Goal: Task Accomplishment & Management: Complete application form

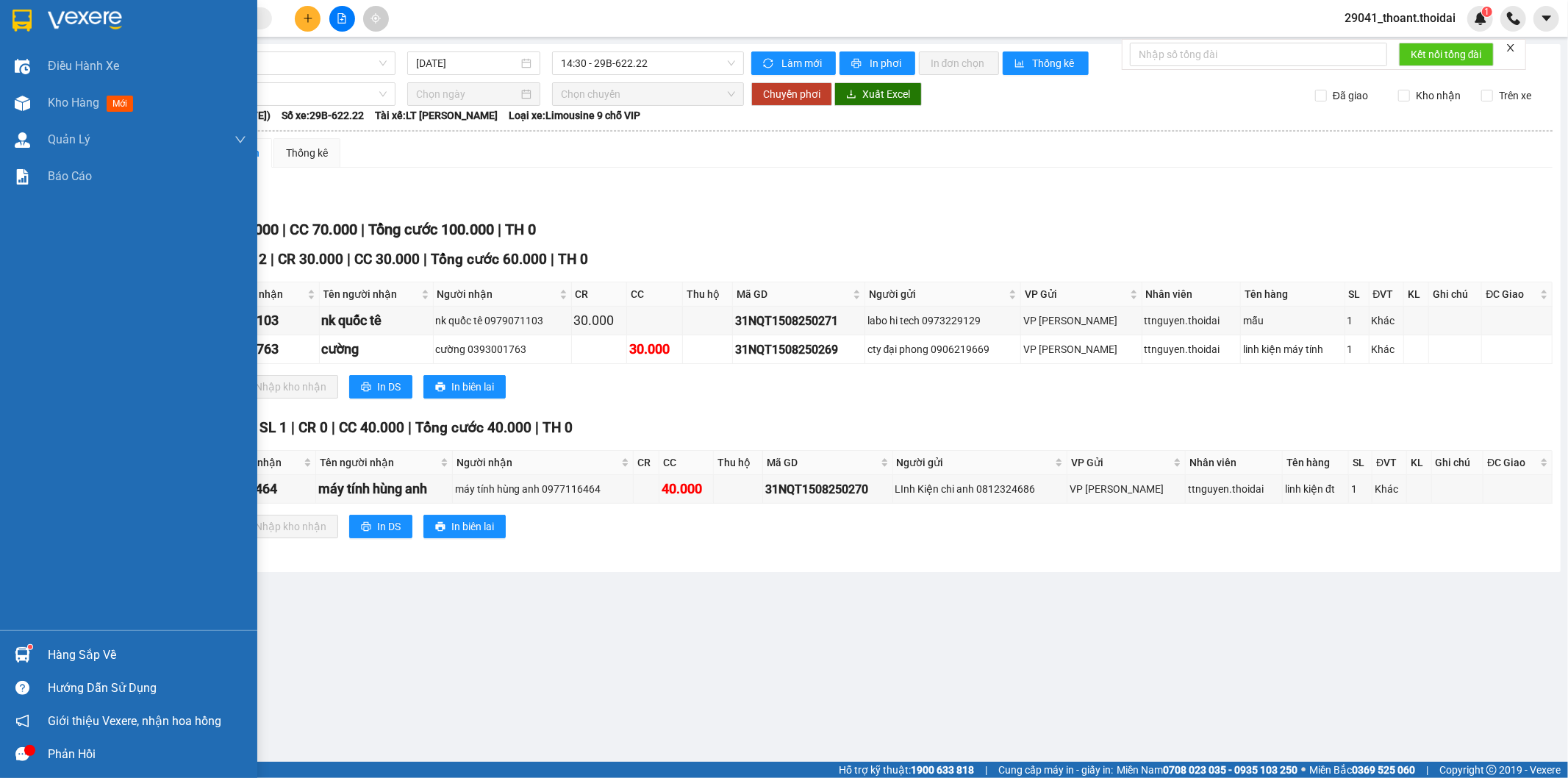
click at [27, 26] on img at bounding box center [21, 21] width 19 height 22
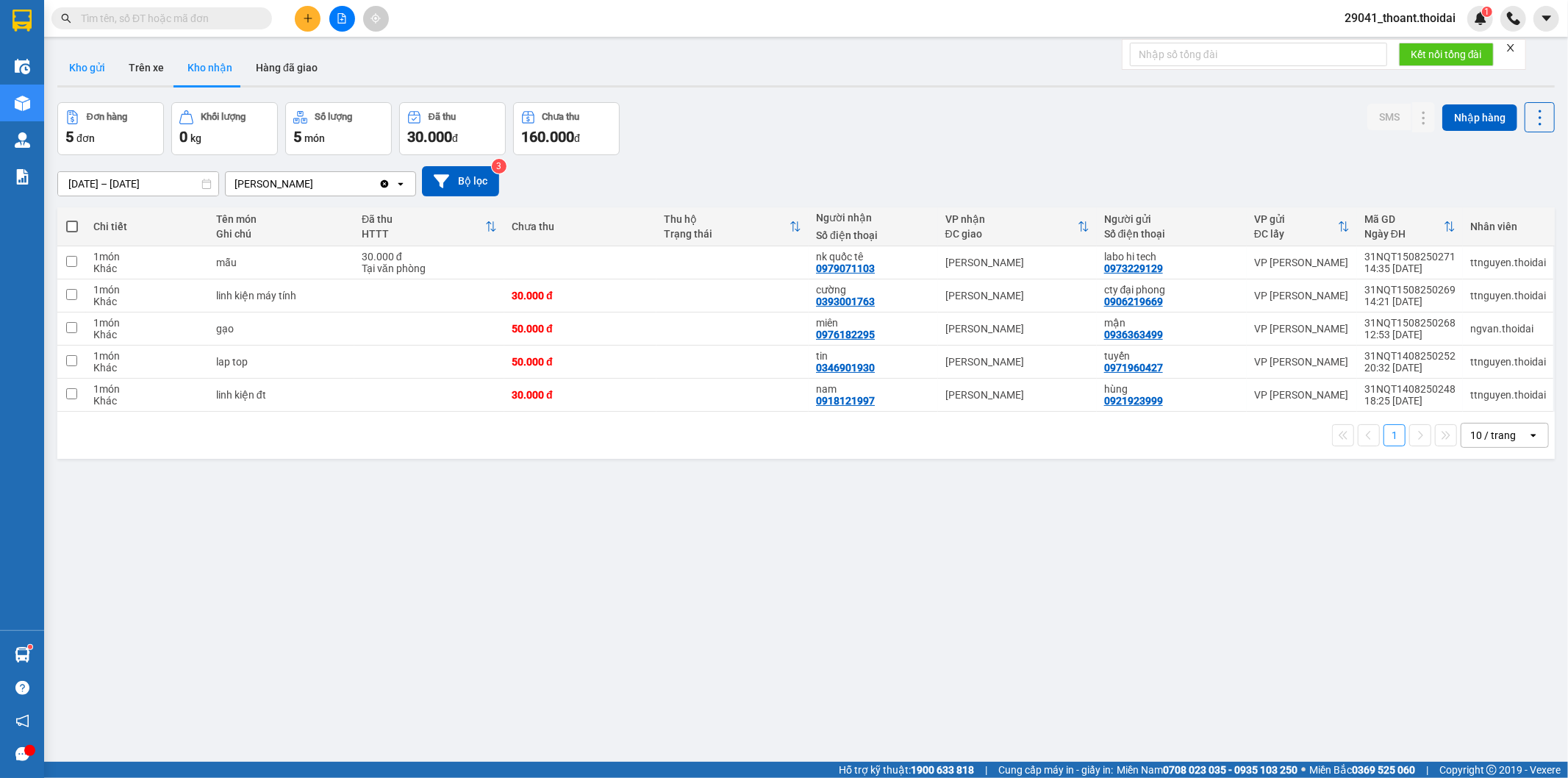
click at [97, 70] on button "Kho gửi" at bounding box center [87, 67] width 60 height 36
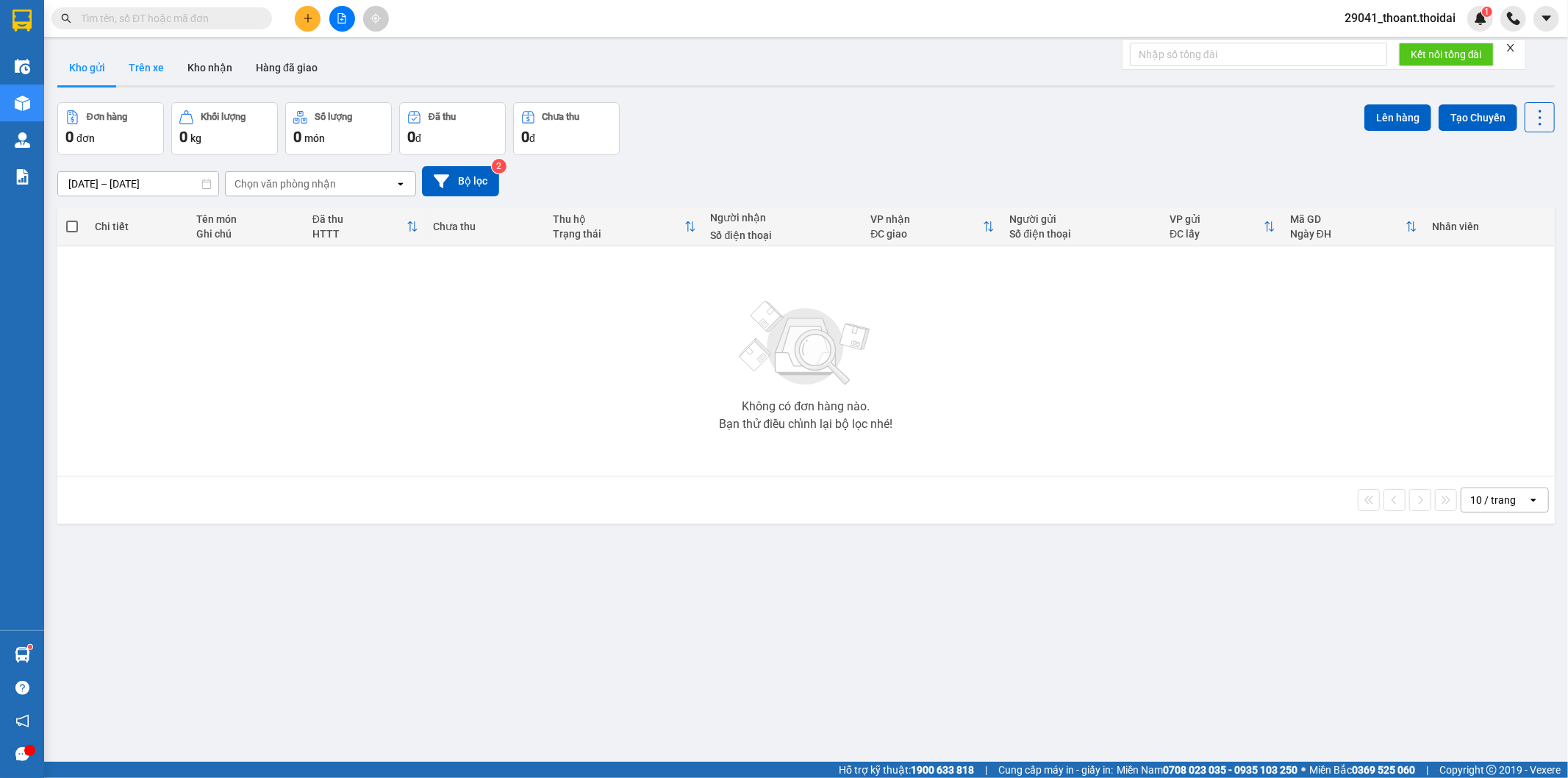
click at [150, 77] on button "Trên xe" at bounding box center [145, 67] width 59 height 36
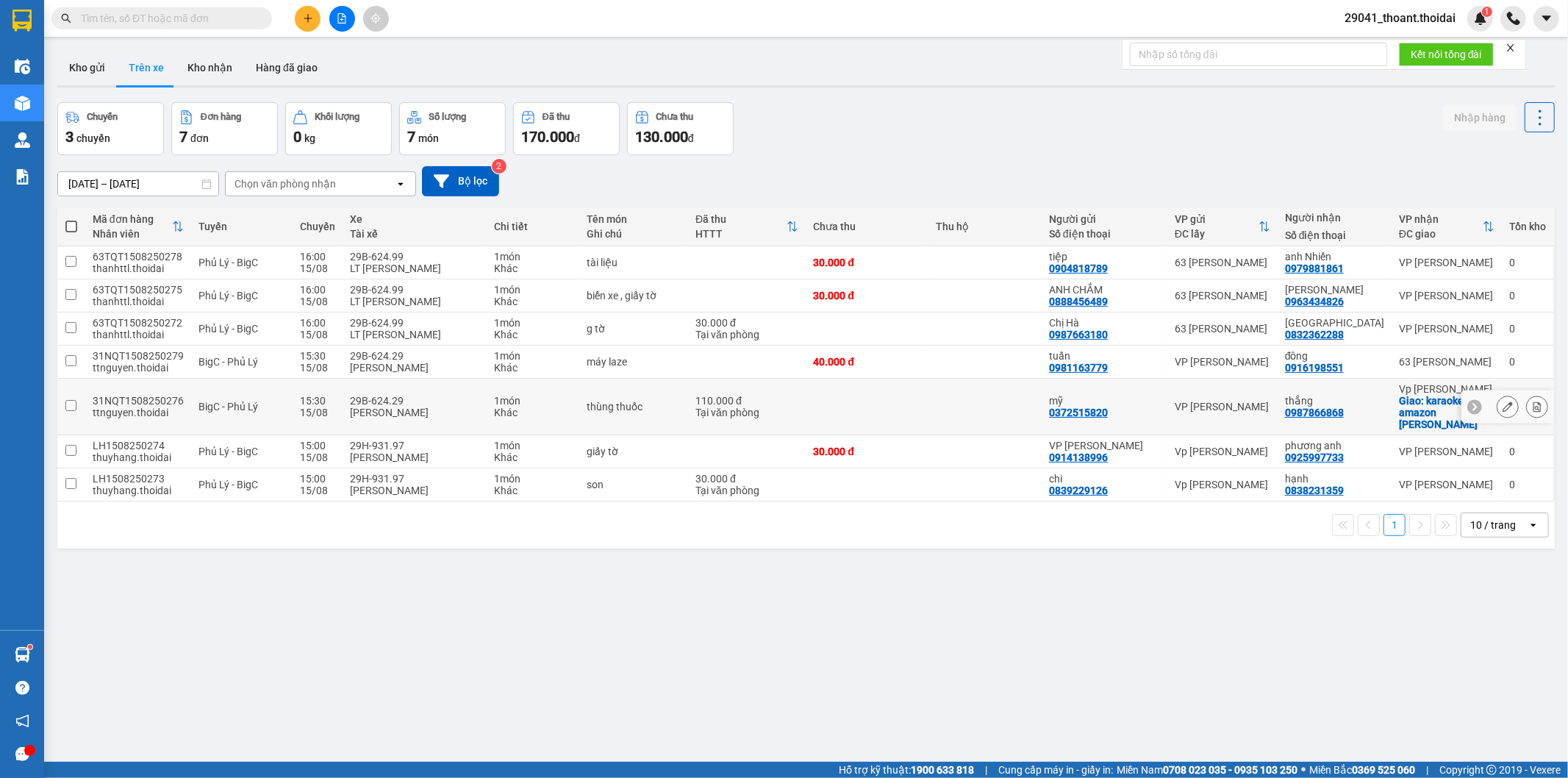
scroll to position [68, 0]
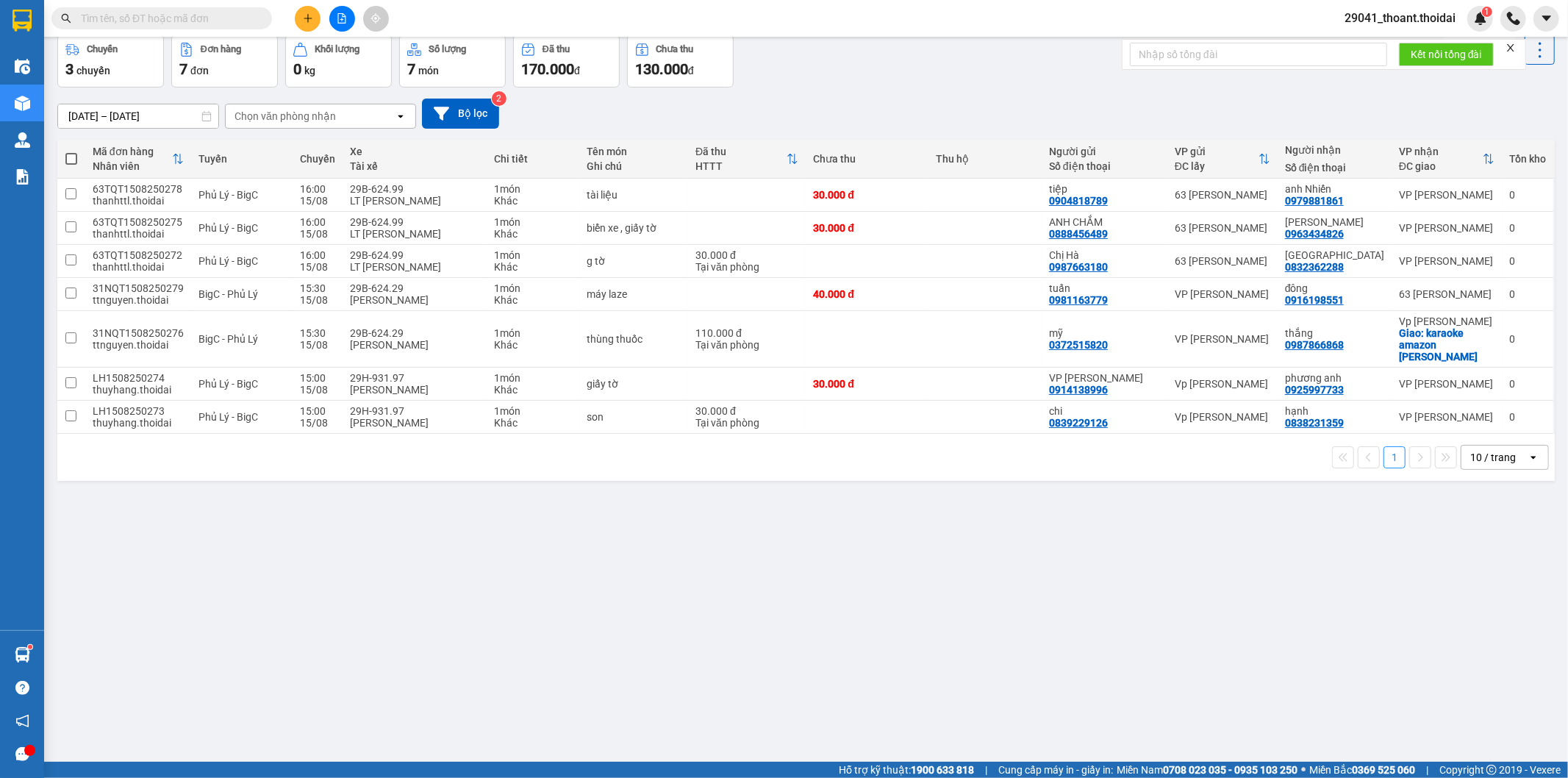
click at [185, 15] on input "text" at bounding box center [168, 18] width 174 height 17
paste input "tel:[PHONE_NUMBER]"
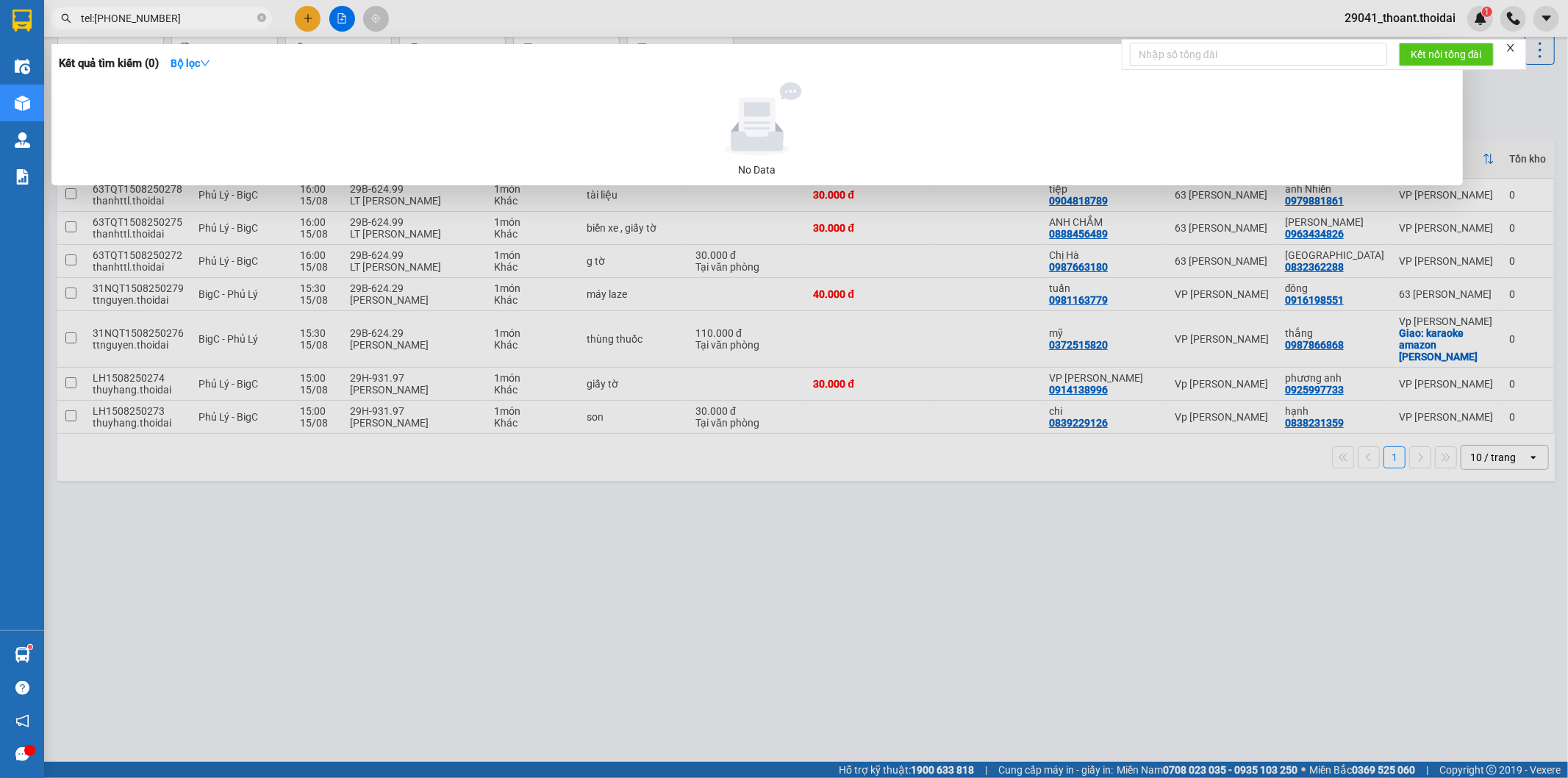
drag, startPoint x: 93, startPoint y: 13, endPoint x: 0, endPoint y: 26, distance: 93.9
click at [0, 26] on section "Kết quả tìm kiếm ( 0 ) Bộ lọc No Data tel:[PHONE_NUMBER] 29041_thoant.thoidai 1…" at bounding box center [784, 389] width 1568 height 778
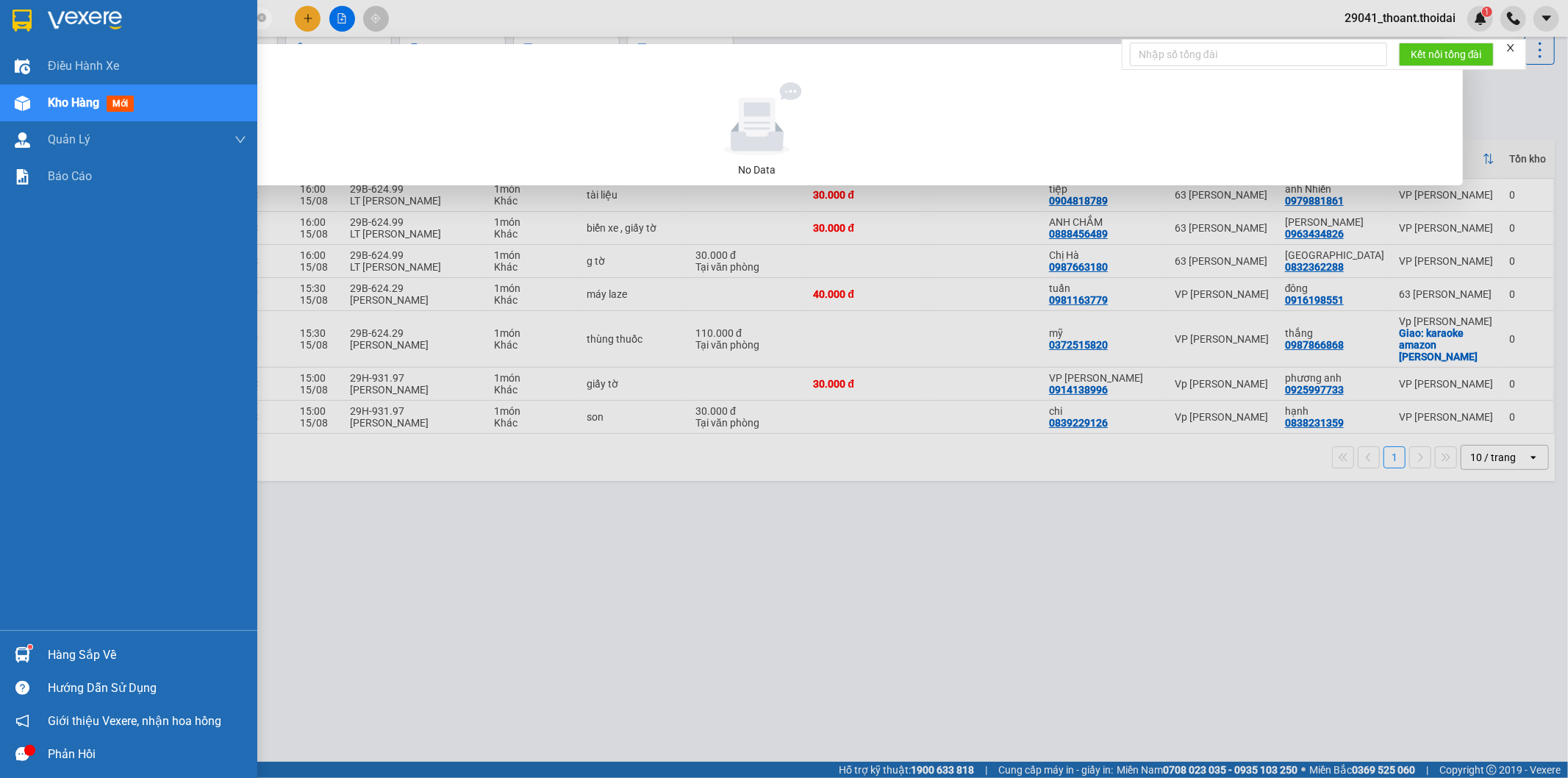
type input "0988667285"
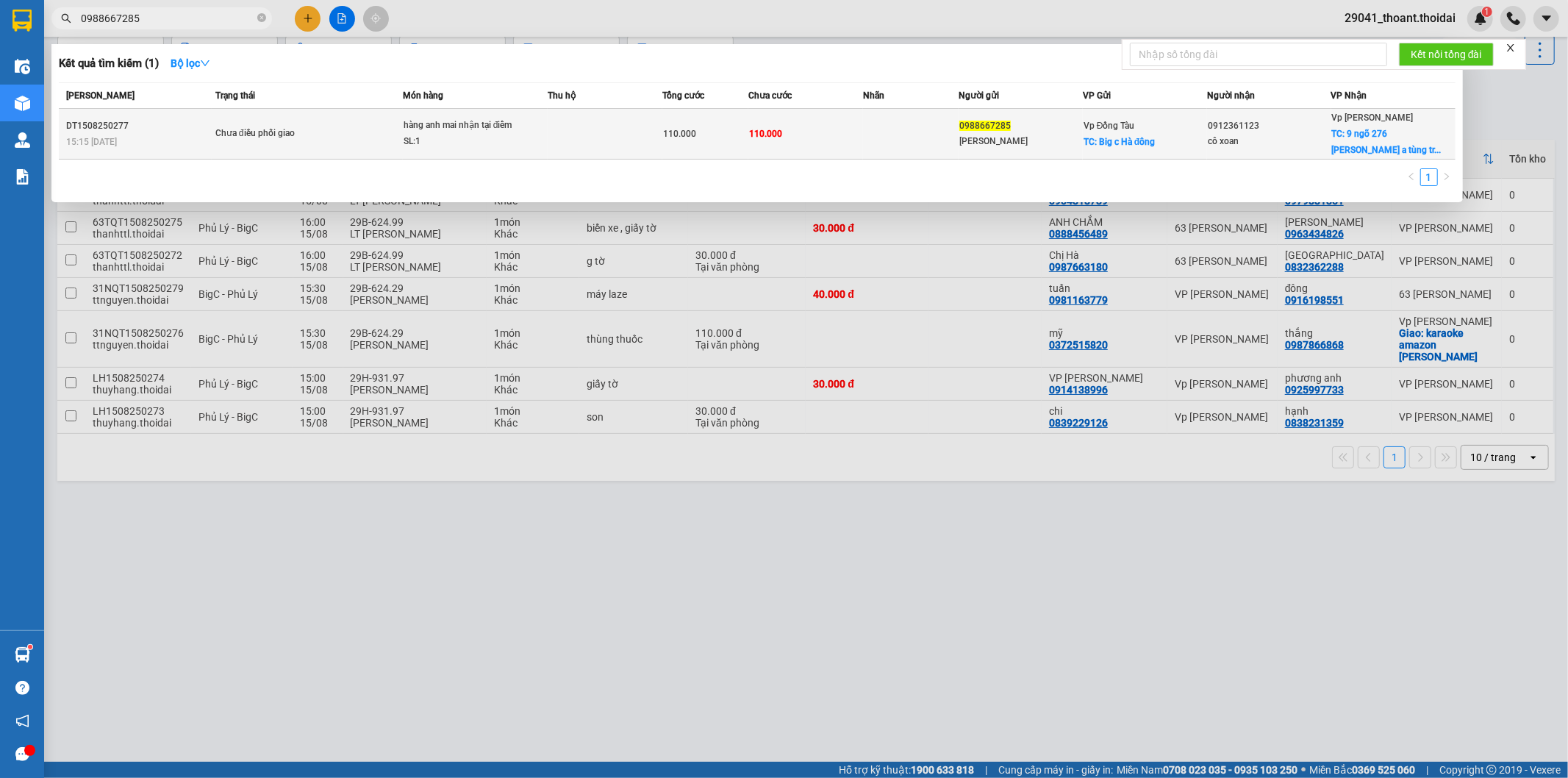
click at [788, 147] on td "110.000" at bounding box center [805, 134] width 115 height 50
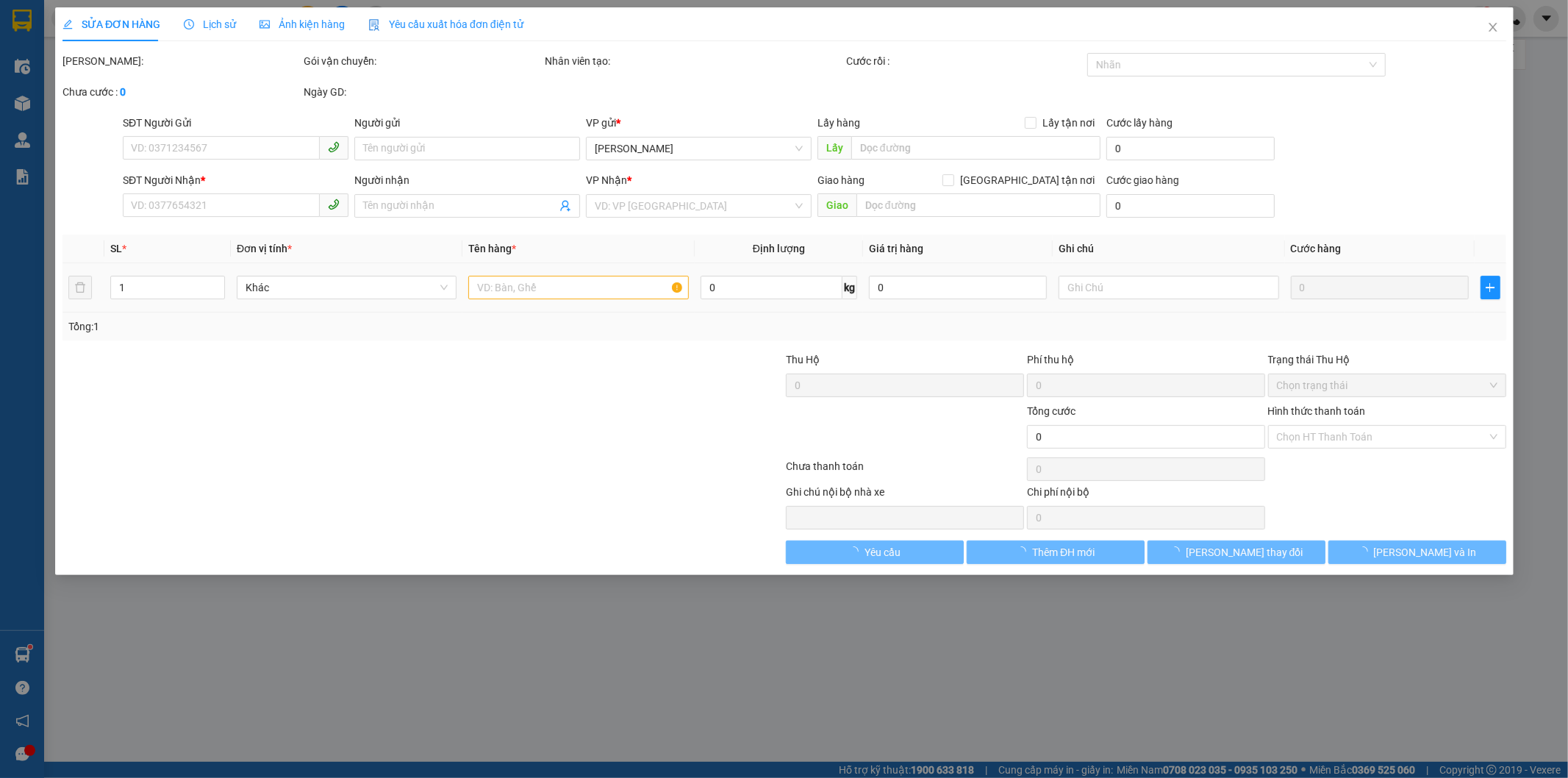
type input "0988667285"
type input "[PERSON_NAME]"
checkbox input "true"
type input "Big c Hà đông"
type input "0912361123"
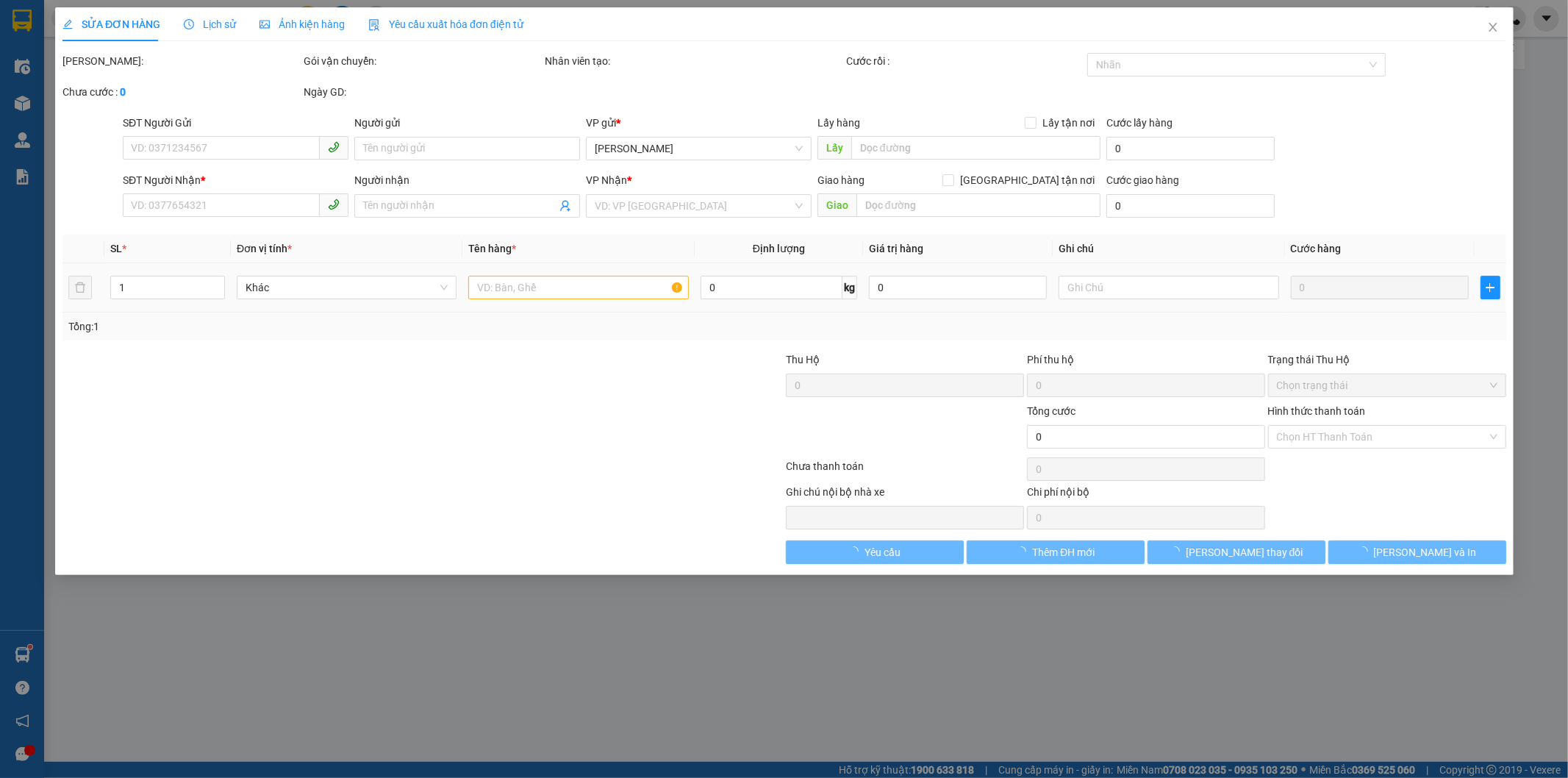
type input "cô xoan"
checkbox input "true"
type input "9 ngõ 276 [PERSON_NAME] a tùng trả hộ"
type input "110.000"
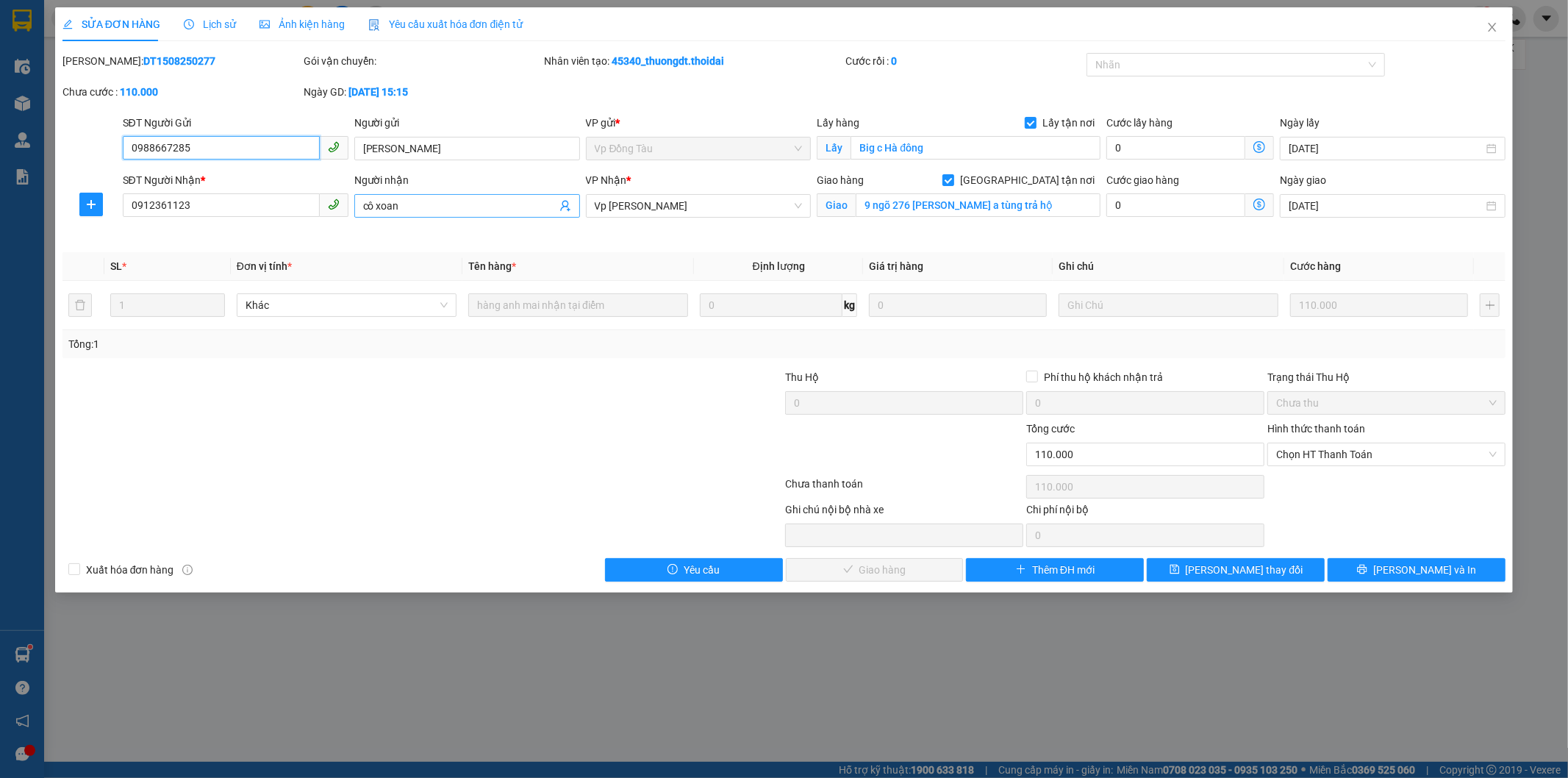
drag, startPoint x: 703, startPoint y: 204, endPoint x: 407, endPoint y: 204, distance: 296.0
click at [407, 204] on div "SĐT Người Nhận * 0912361123 Người nhận cô xoan VP Nhận * Vp [PERSON_NAME] Giao …" at bounding box center [814, 207] width 1389 height 69
click at [679, 206] on span "Vp [PERSON_NAME]" at bounding box center [699, 206] width 208 height 22
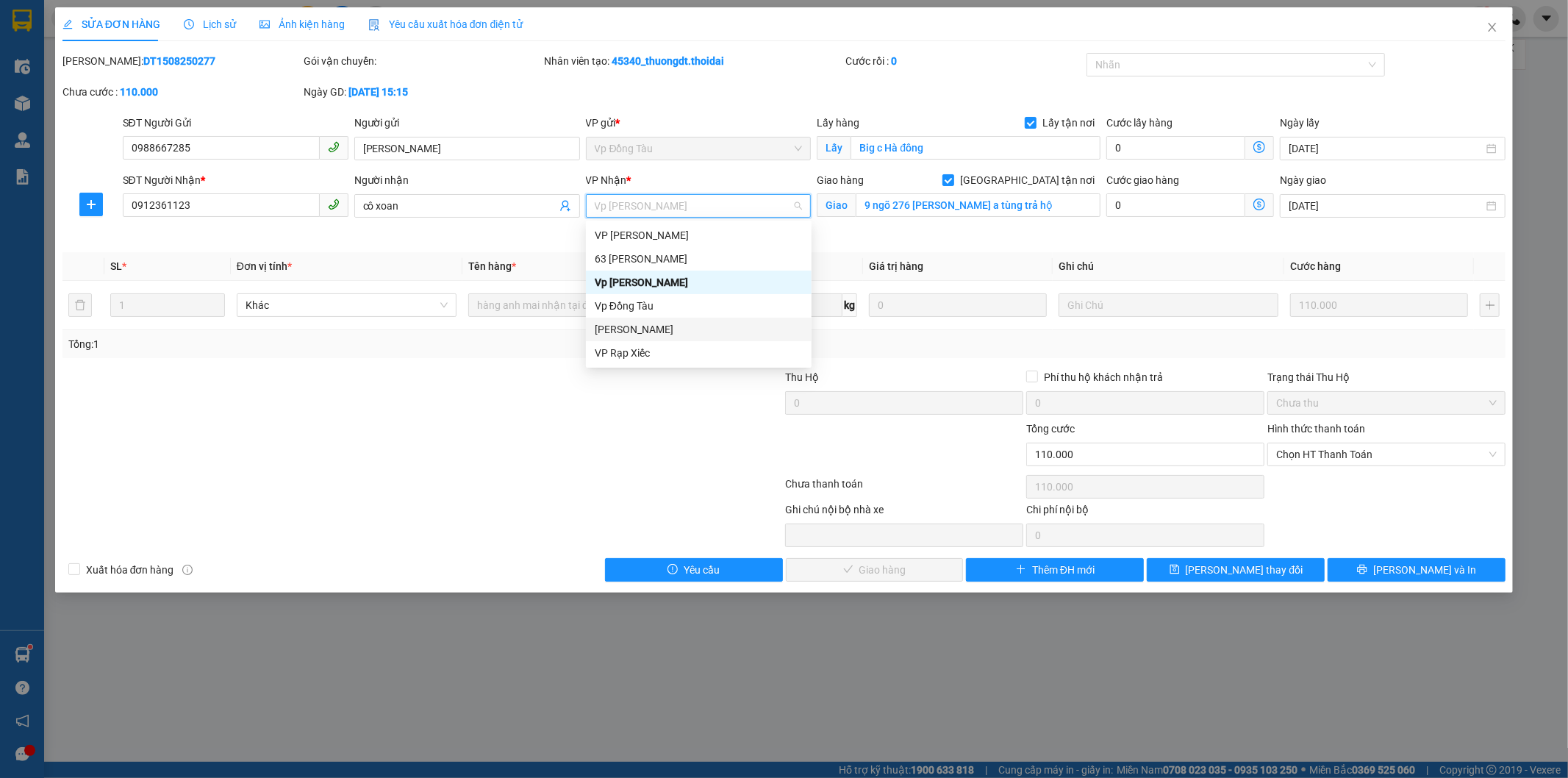
click at [671, 326] on div "[PERSON_NAME]" at bounding box center [699, 330] width 208 height 17
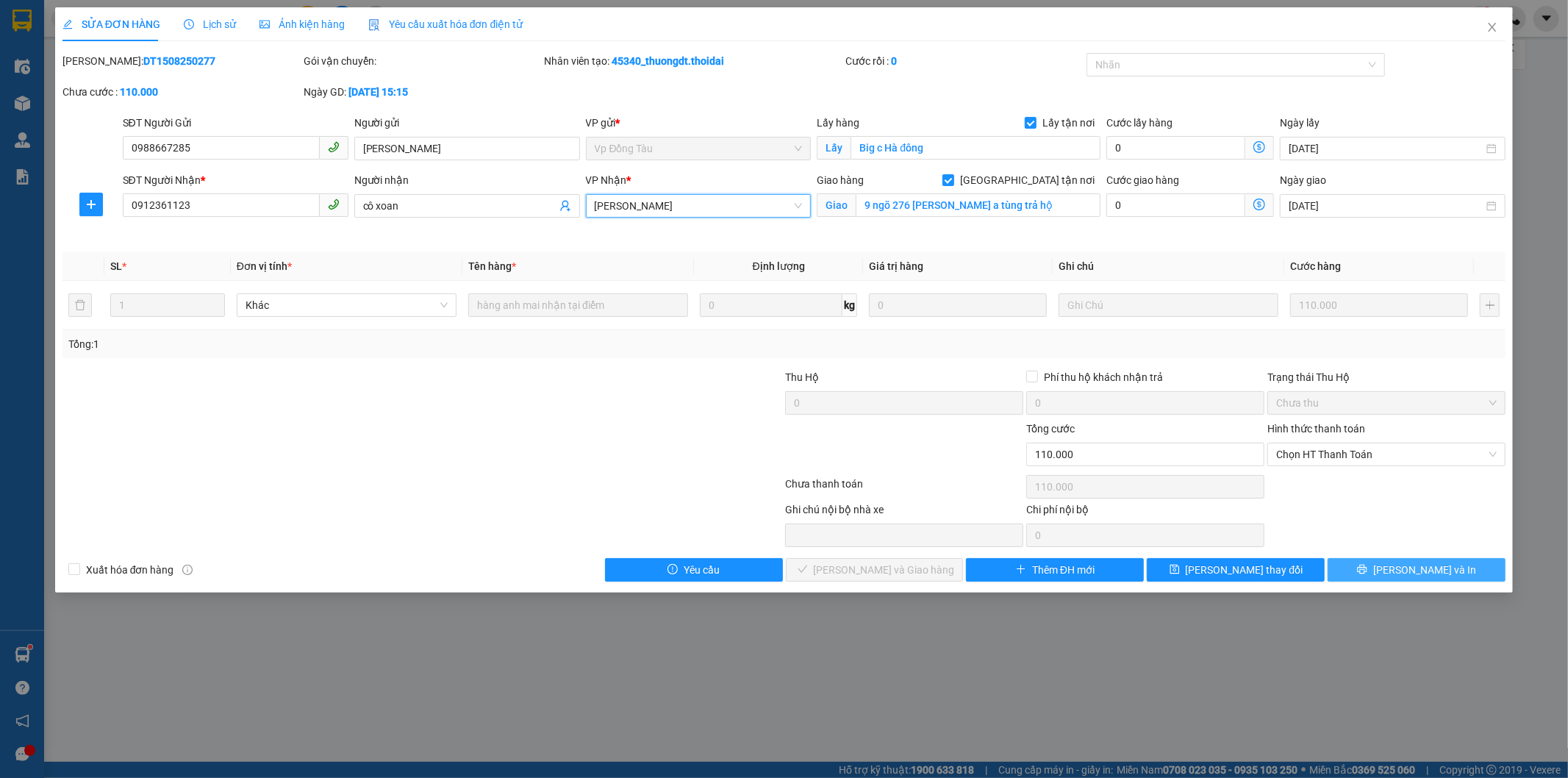
click at [1401, 572] on button "[PERSON_NAME] và In" at bounding box center [1416, 570] width 178 height 23
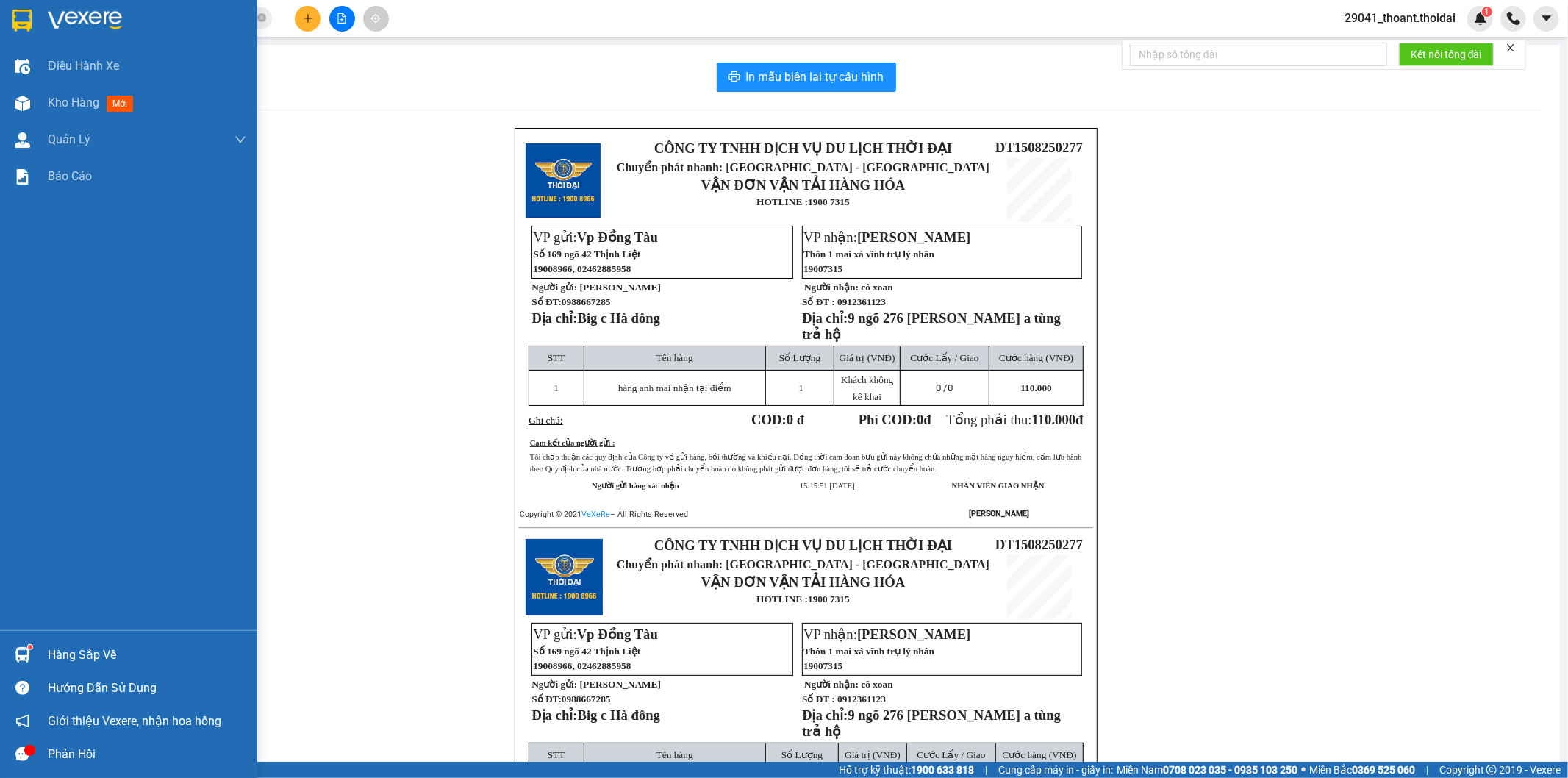
click at [56, 667] on div "Hàng sắp về" at bounding box center [128, 655] width 257 height 33
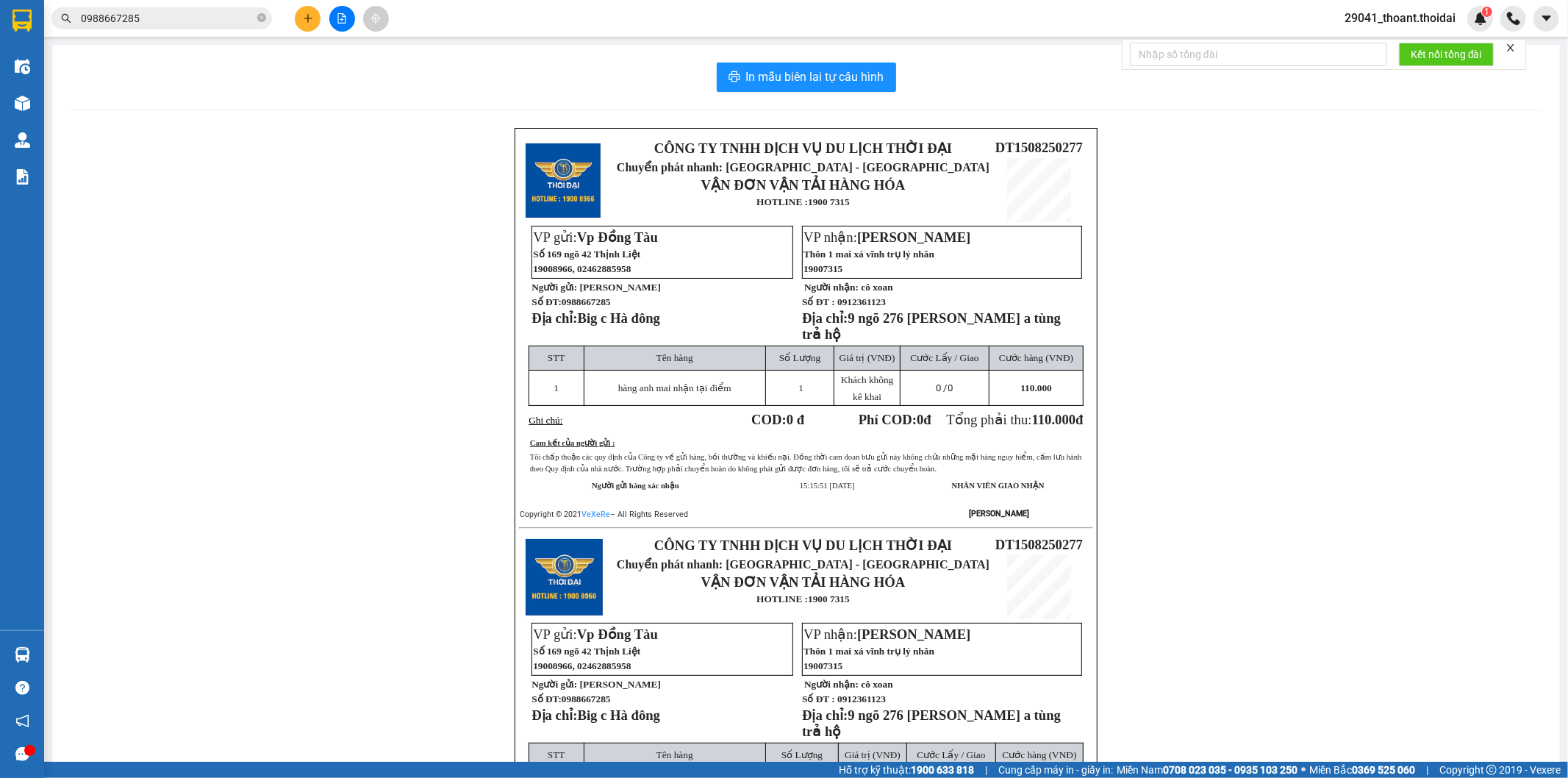
click at [306, 424] on section "Kết quả tìm kiếm ( 1 ) Bộ lọc Mã ĐH Trạng thái Món hàng Thu hộ Tổng cước Chưa c…" at bounding box center [784, 389] width 1568 height 778
click at [50, 651] on main "In mẫu biên lai tự cấu hình CÔNG TY TNHH DỊCH VỤ DU LỊCH THỜI ĐẠI Chuyển phát n…" at bounding box center [784, 380] width 1568 height 761
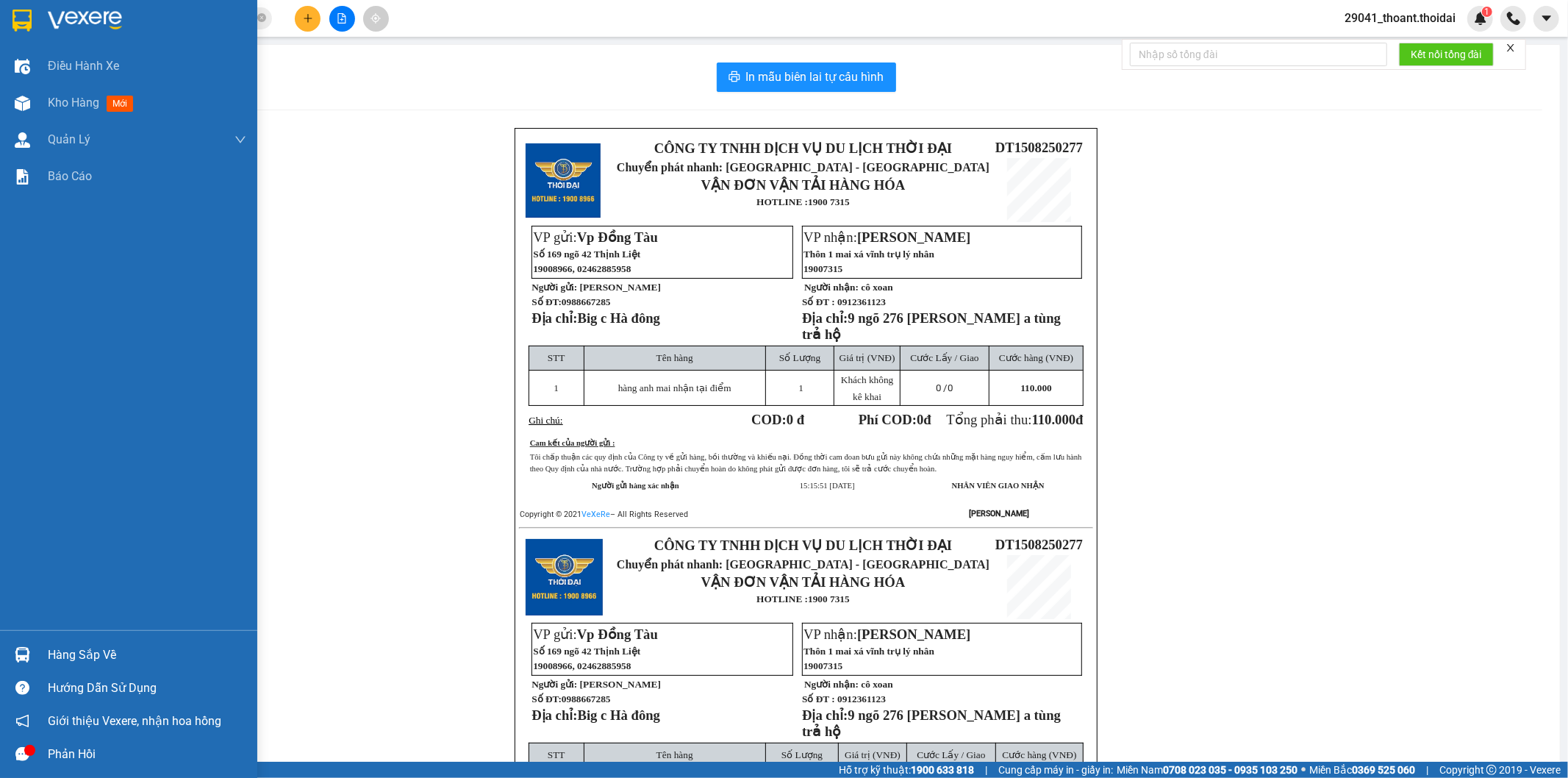
click at [32, 658] on div at bounding box center [22, 655] width 26 height 26
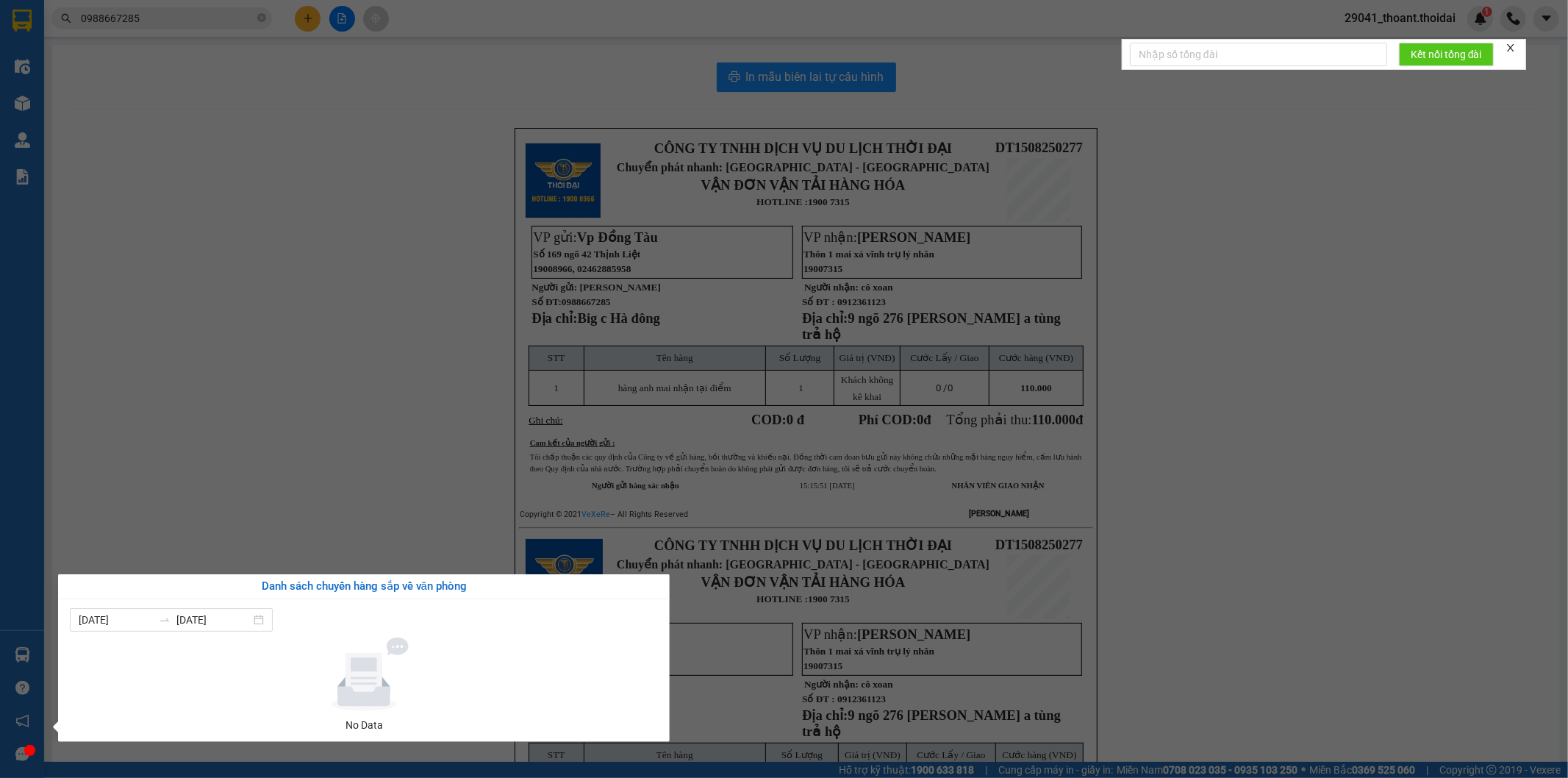
click at [36, 656] on div "Điều hành xe Kho hàng mới Quản [PERSON_NAME] lý chuyến Quản lý khách hàng Quản …" at bounding box center [21, 389] width 44 height 778
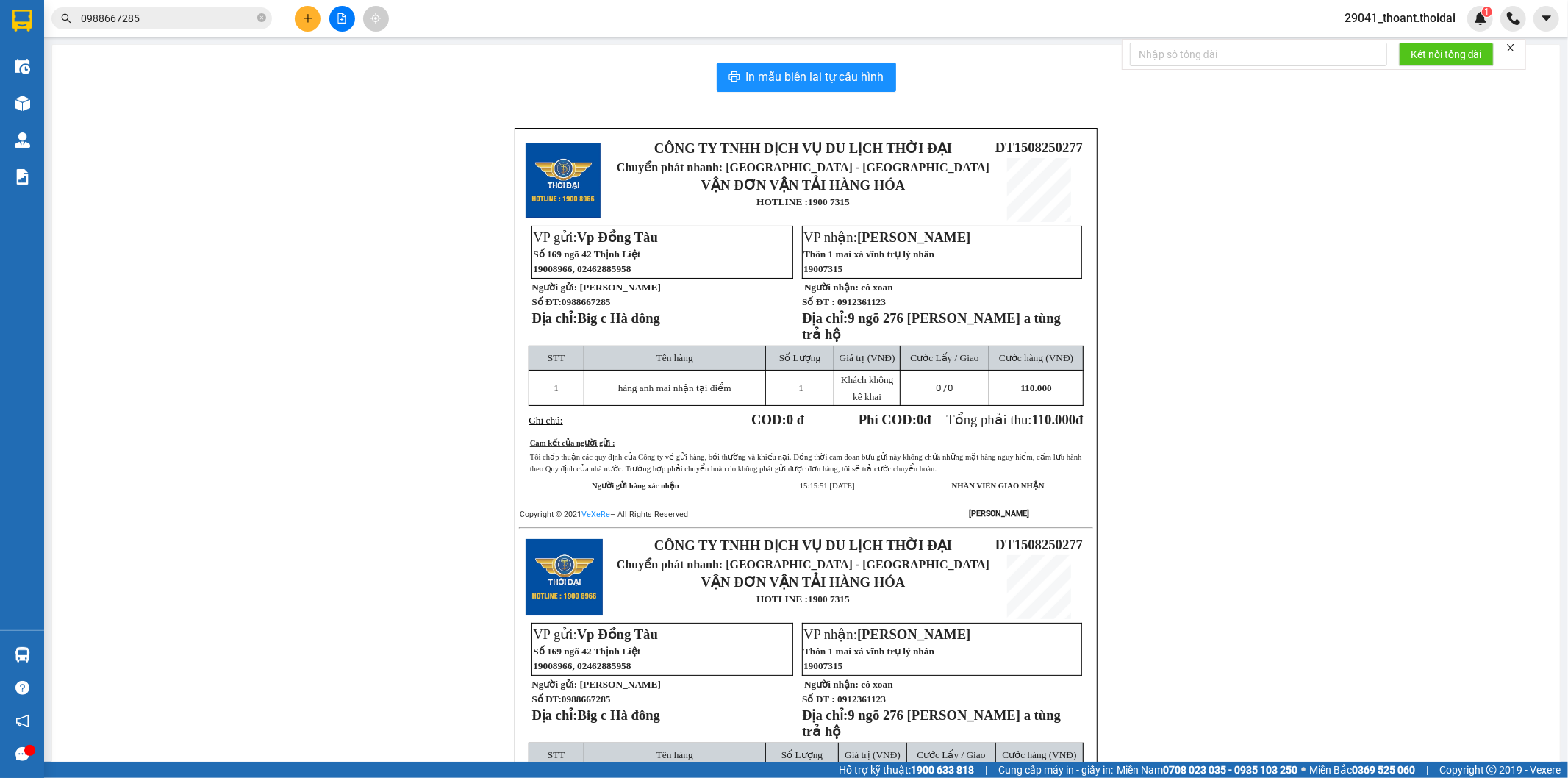
click at [152, 11] on input "0988667285" at bounding box center [168, 18] width 174 height 17
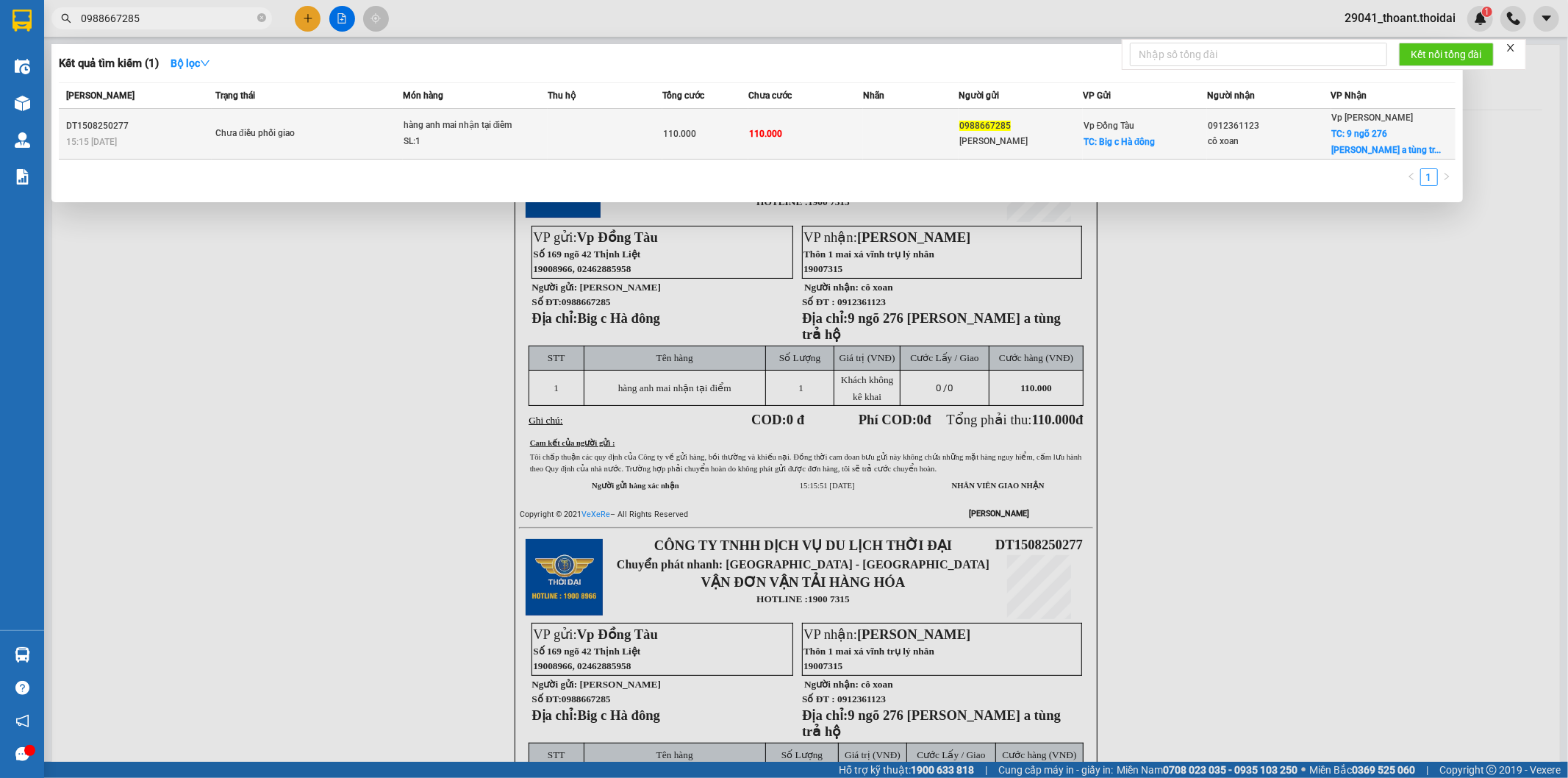
click at [277, 143] on td "Chưa điều phối giao" at bounding box center [307, 134] width 191 height 50
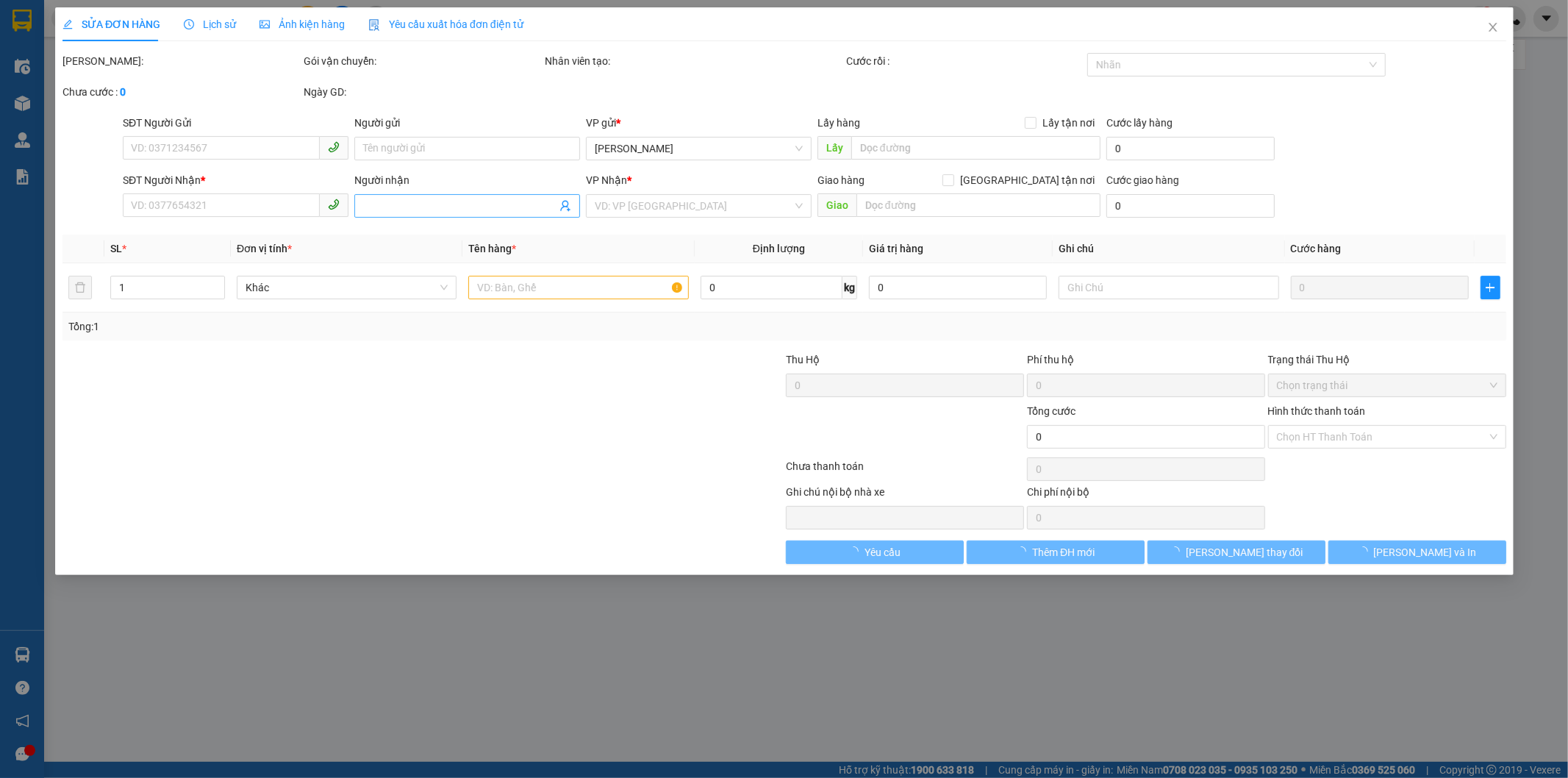
type input "0988667285"
type input "[PERSON_NAME]"
checkbox input "true"
type input "Big c Hà đông"
type input "0912361123"
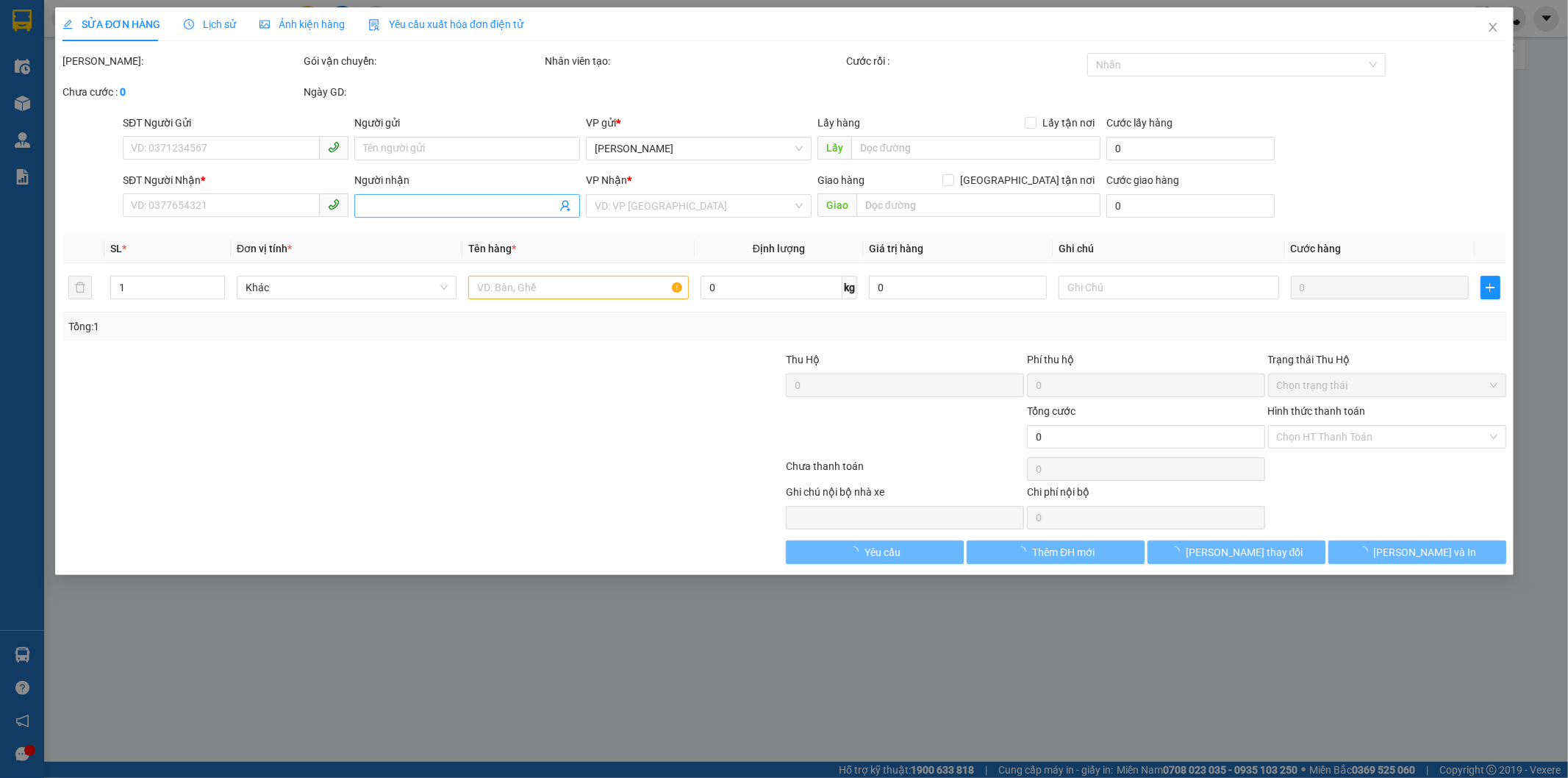
type input "cô xoan"
checkbox input "true"
type input "9 ngõ 276 [PERSON_NAME] a tùng trả hộ"
type input "110.000"
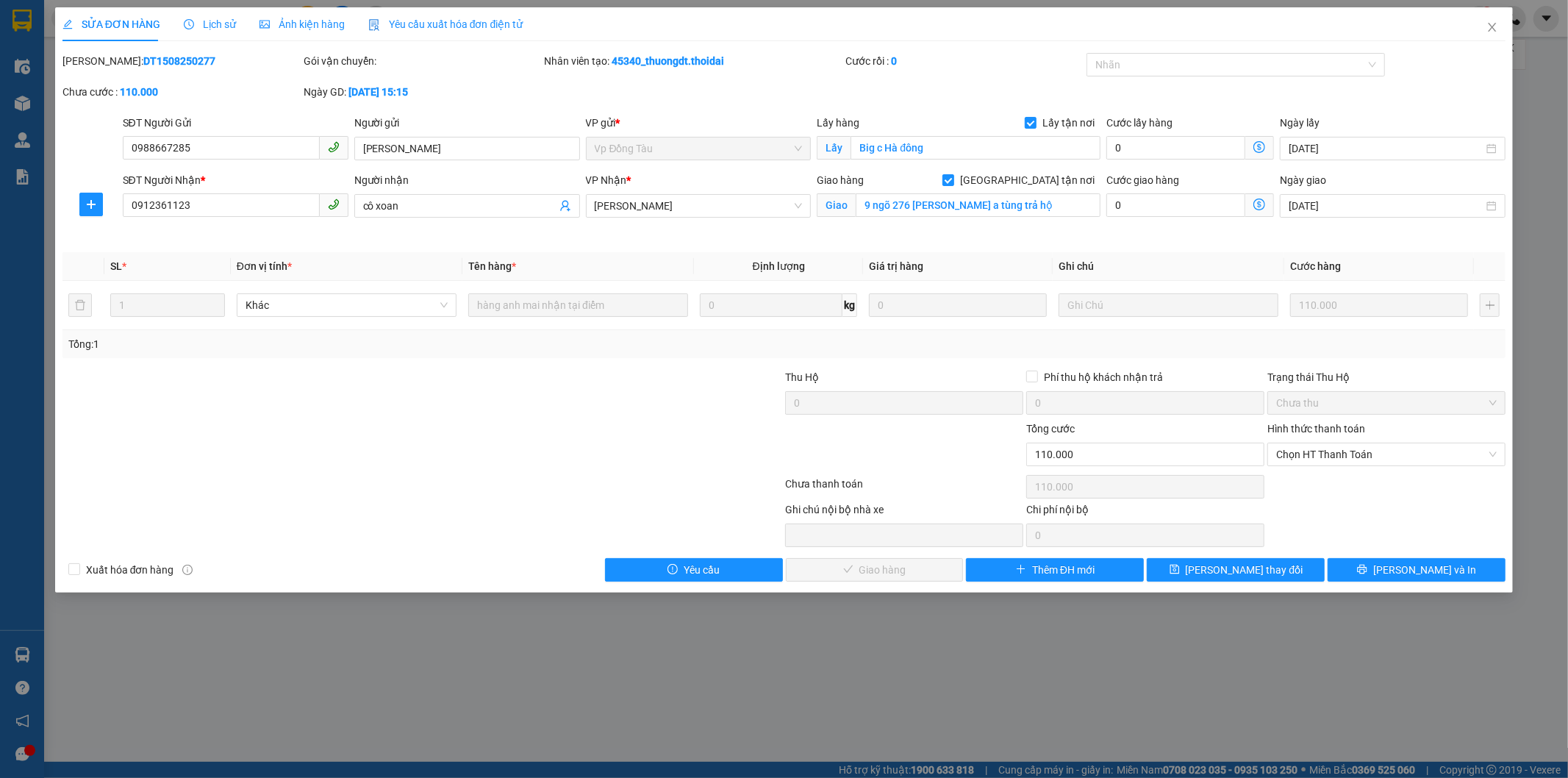
click at [216, 23] on span "Lịch sử" at bounding box center [209, 24] width 52 height 12
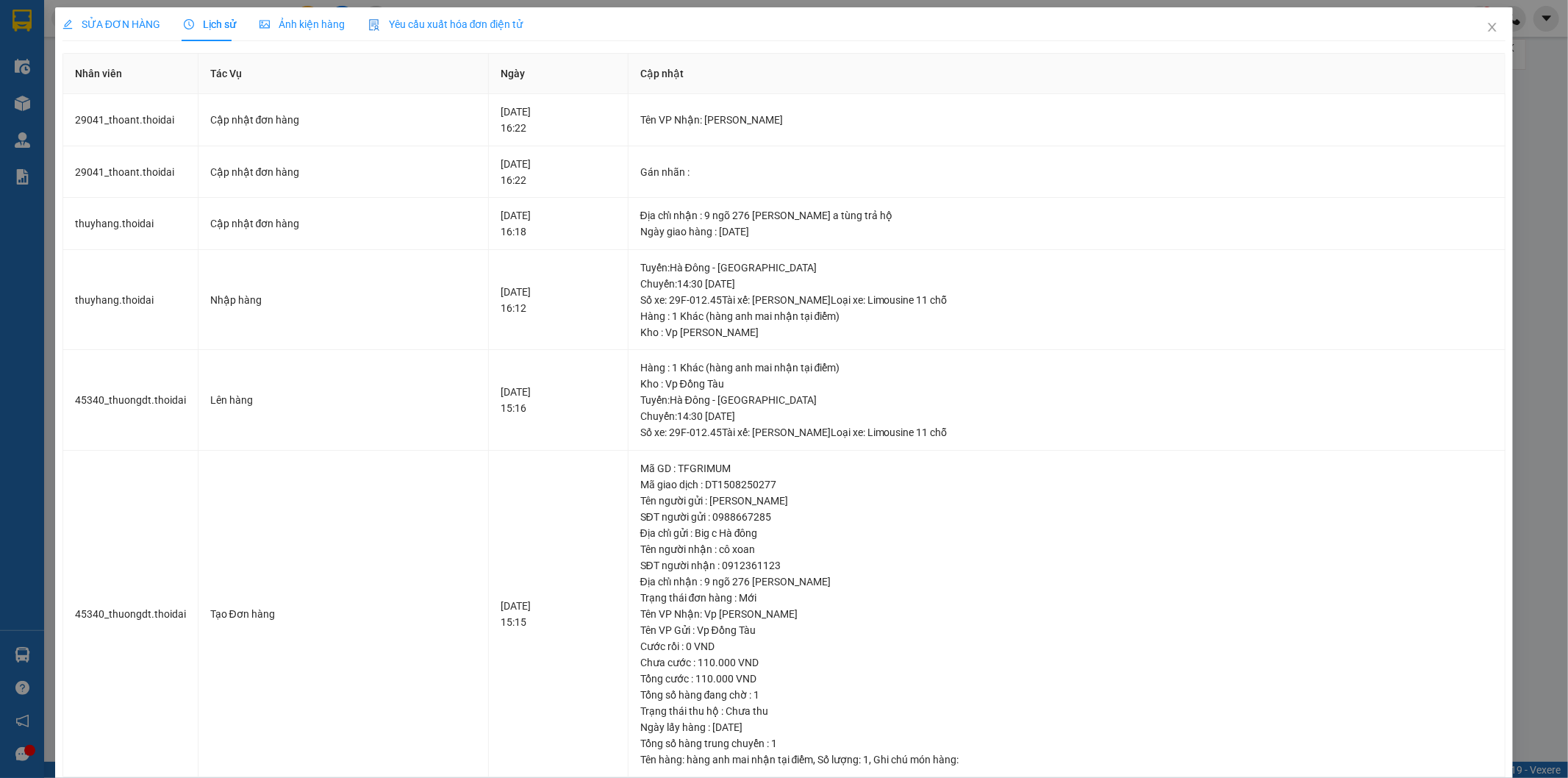
click at [64, 26] on icon "edit" at bounding box center [68, 24] width 10 height 10
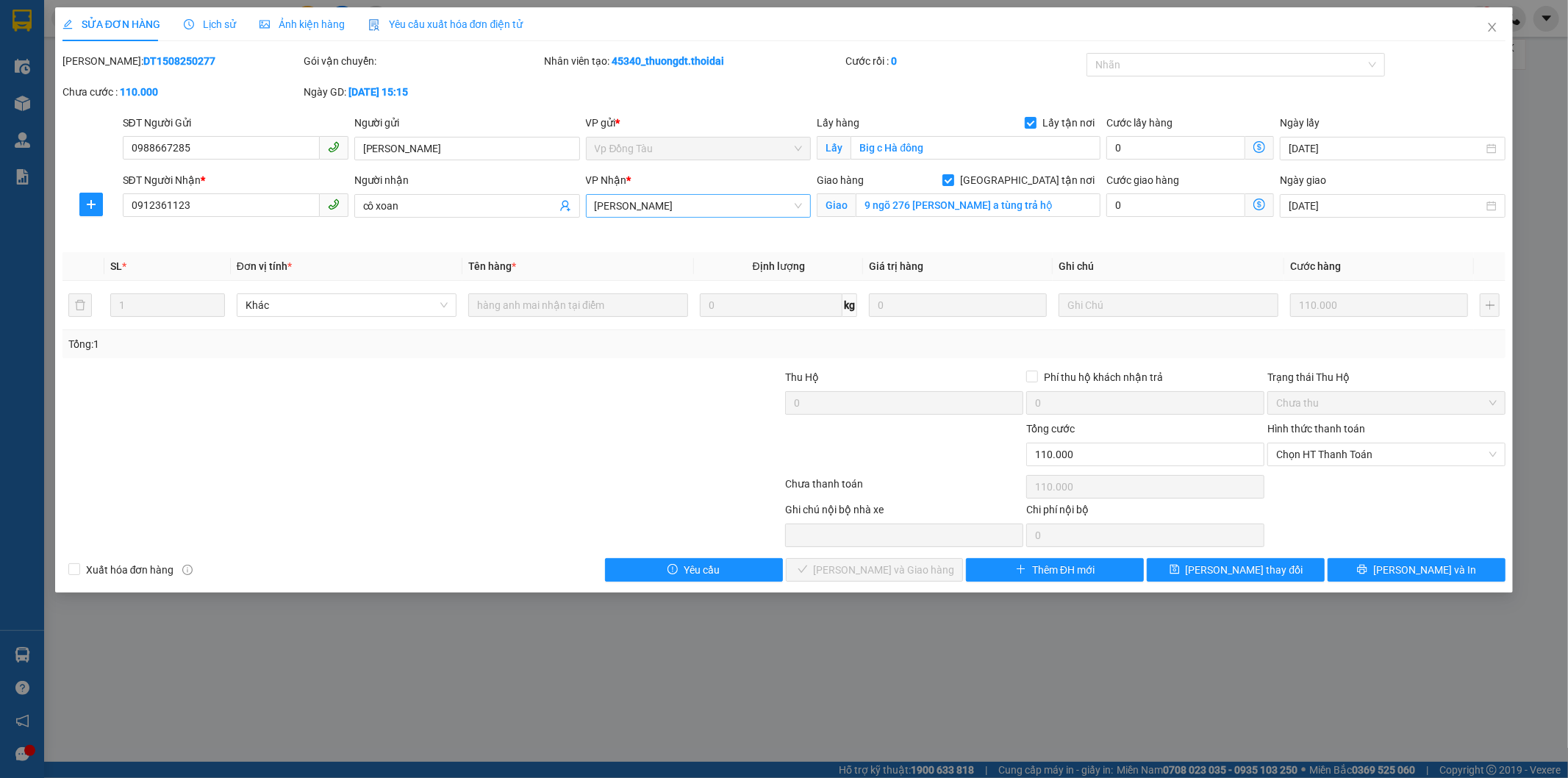
click at [629, 200] on span "[PERSON_NAME]" at bounding box center [699, 206] width 208 height 22
click at [664, 291] on div "Vp [PERSON_NAME]" at bounding box center [698, 282] width 226 height 23
click at [1254, 567] on span "[PERSON_NAME] thay đổi" at bounding box center [1245, 570] width 117 height 17
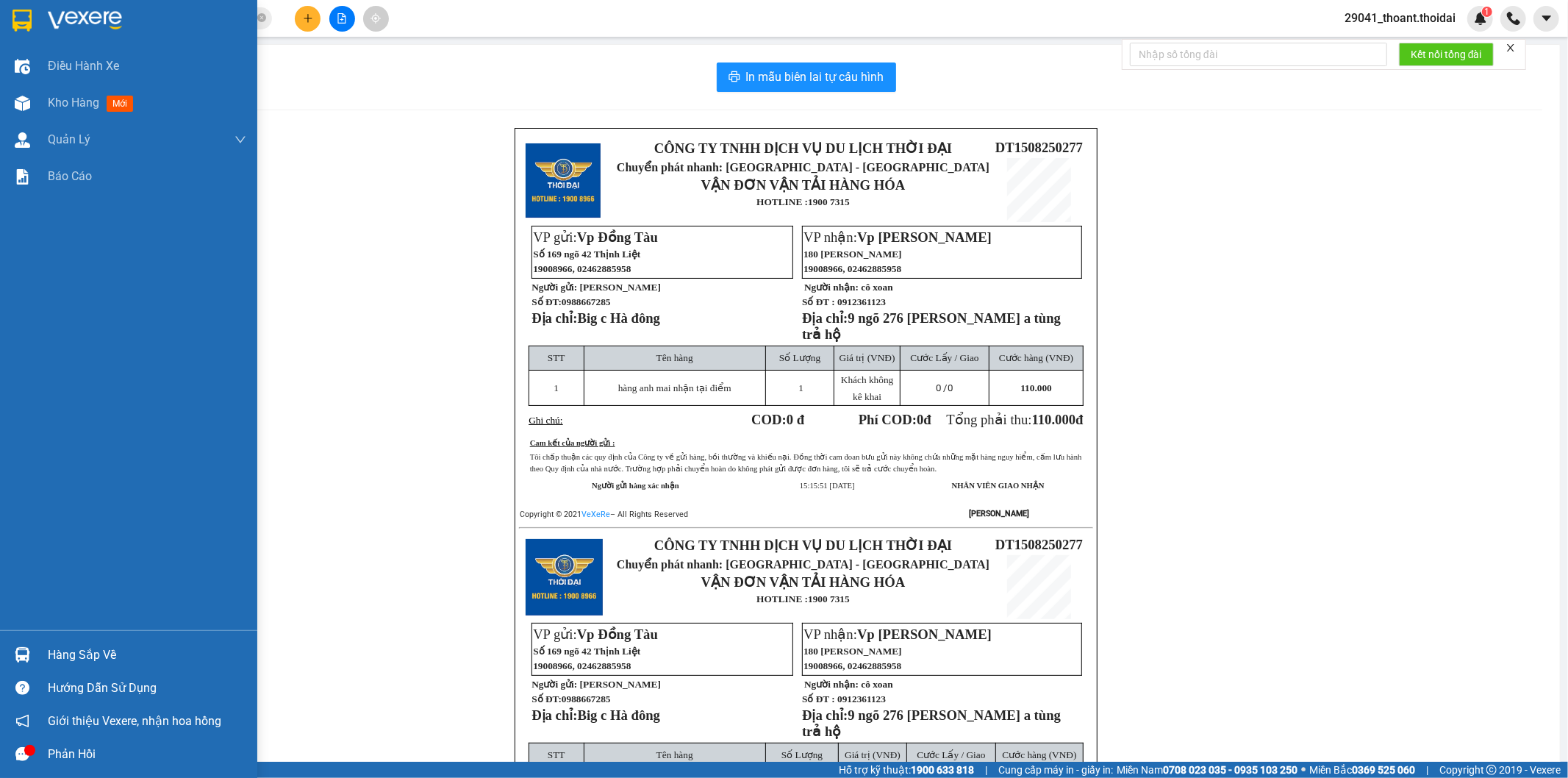
click at [63, 648] on div "Hàng sắp về" at bounding box center [147, 655] width 198 height 22
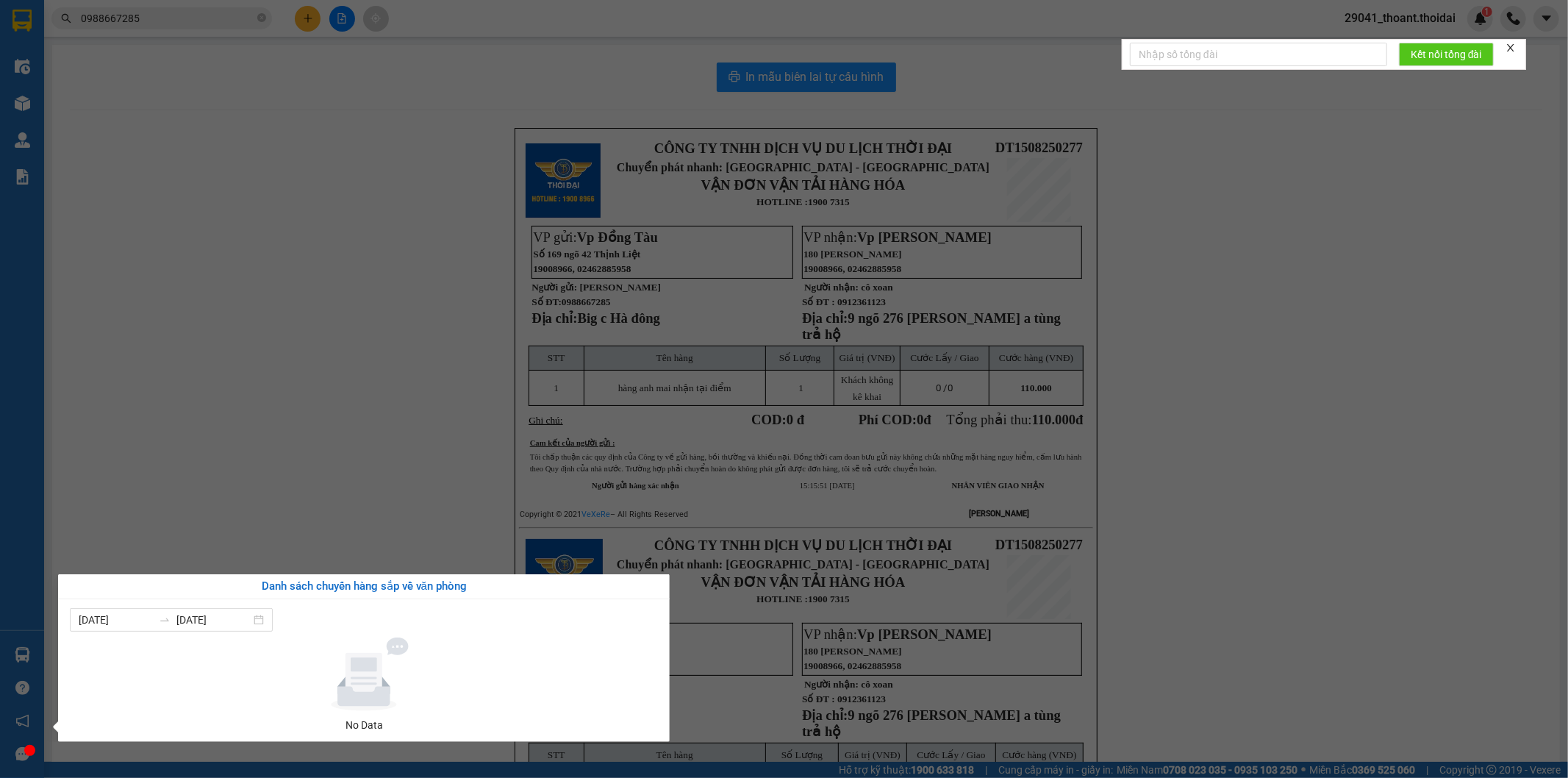
click at [36, 660] on div "Điều hành xe Kho hàng mới Quản [PERSON_NAME] lý chuyến Quản lý khách hàng Quản …" at bounding box center [21, 389] width 44 height 778
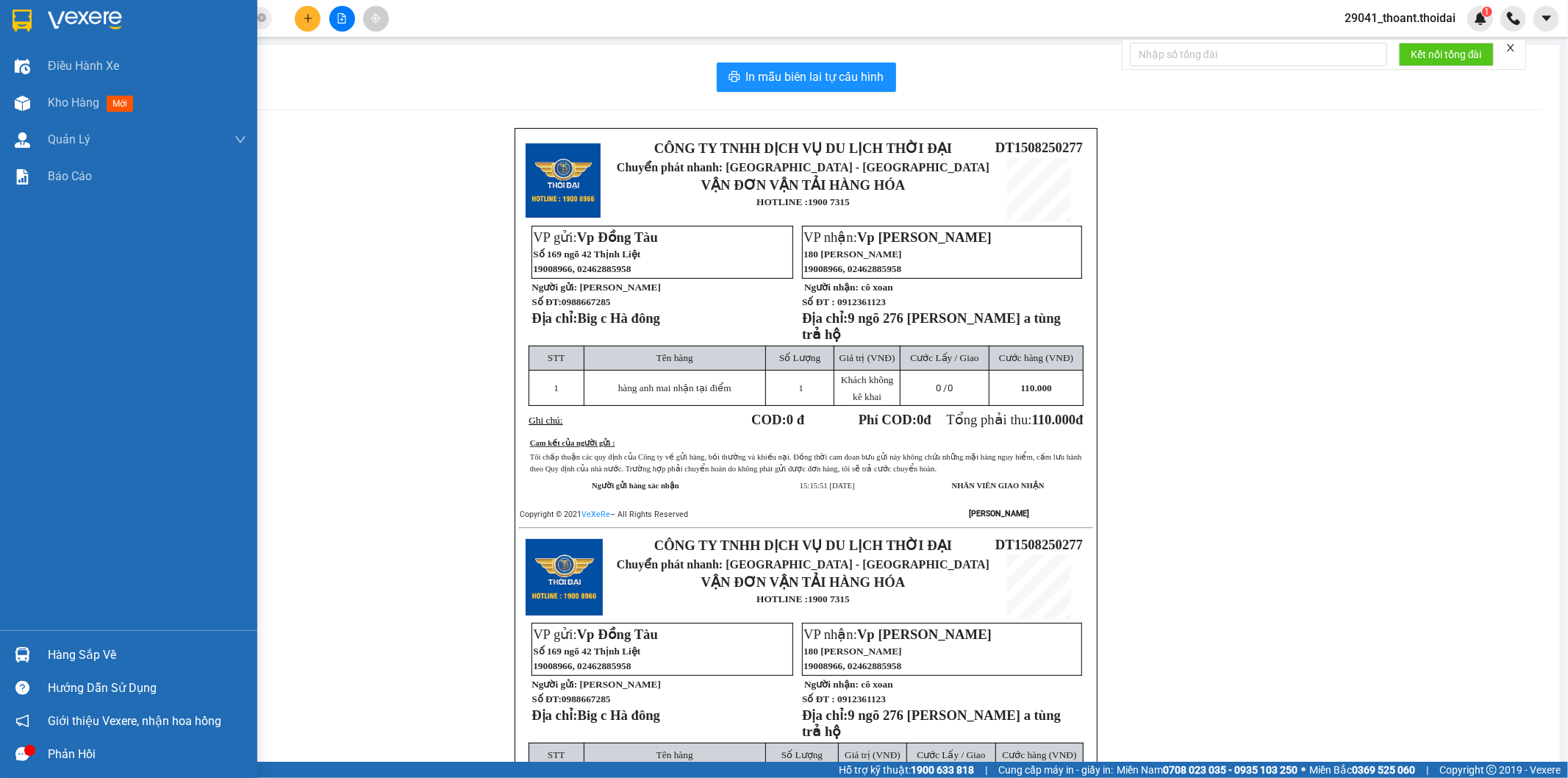
click at [243, 456] on div "Điều hành xe Kho hàng mới Quản [PERSON_NAME] lý chuyến Quản lý khách hàng Quản …" at bounding box center [128, 339] width 257 height 582
click at [57, 23] on img at bounding box center [85, 21] width 74 height 22
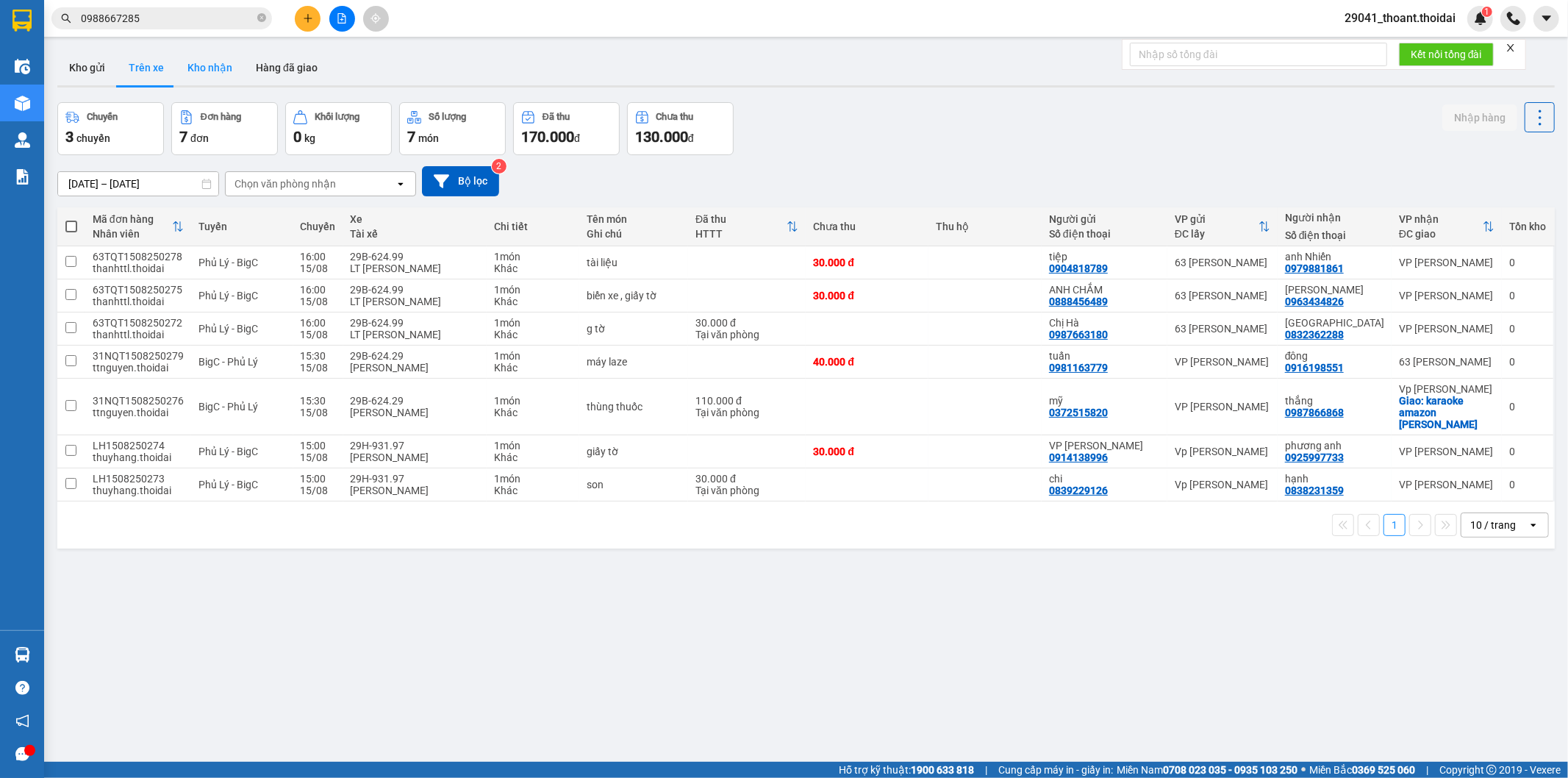
click at [209, 74] on button "Kho nhận" at bounding box center [210, 67] width 69 height 36
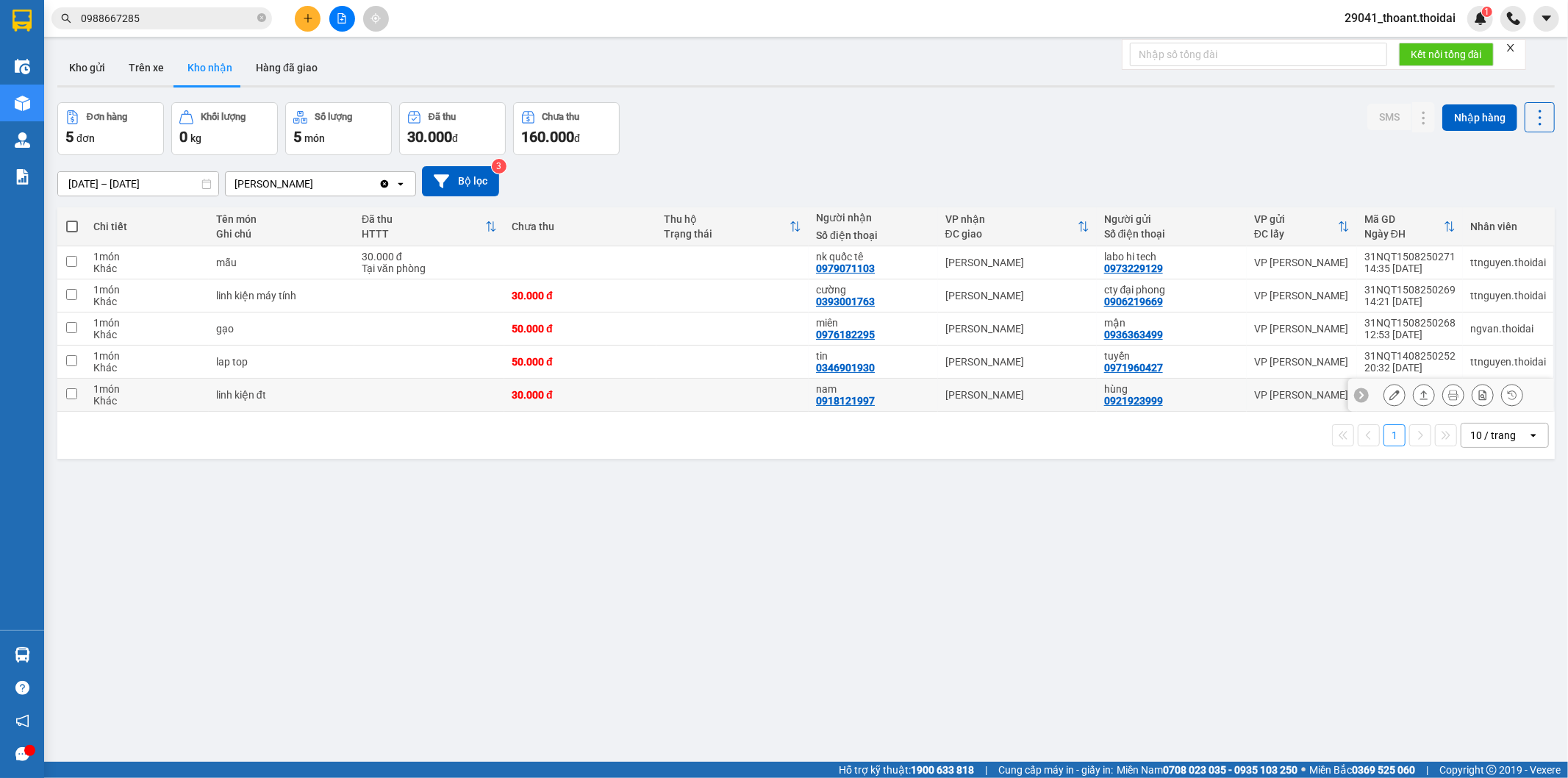
click at [401, 397] on td at bounding box center [429, 395] width 150 height 33
checkbox input "true"
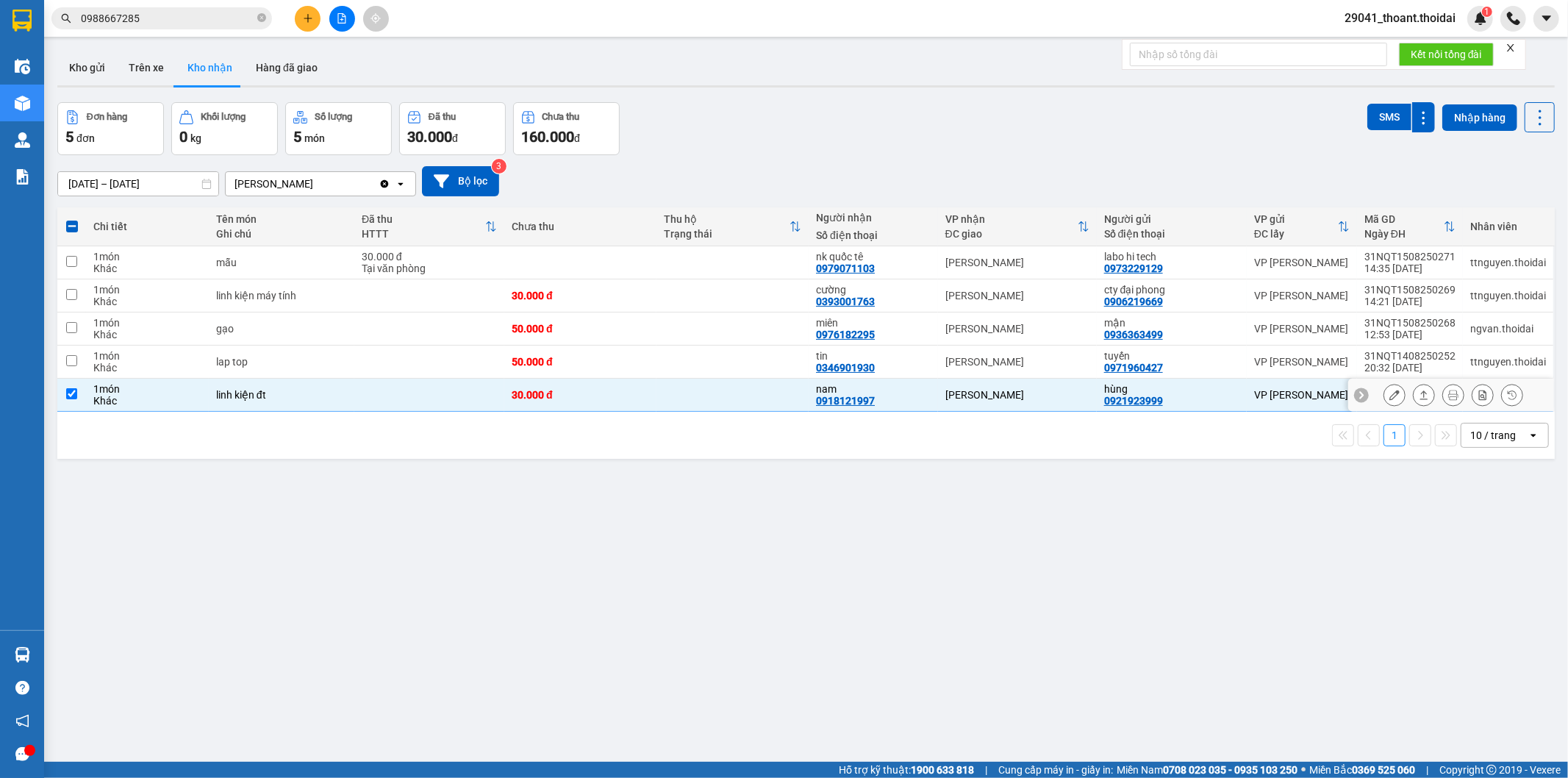
click at [1389, 395] on icon at bounding box center [1394, 394] width 10 height 10
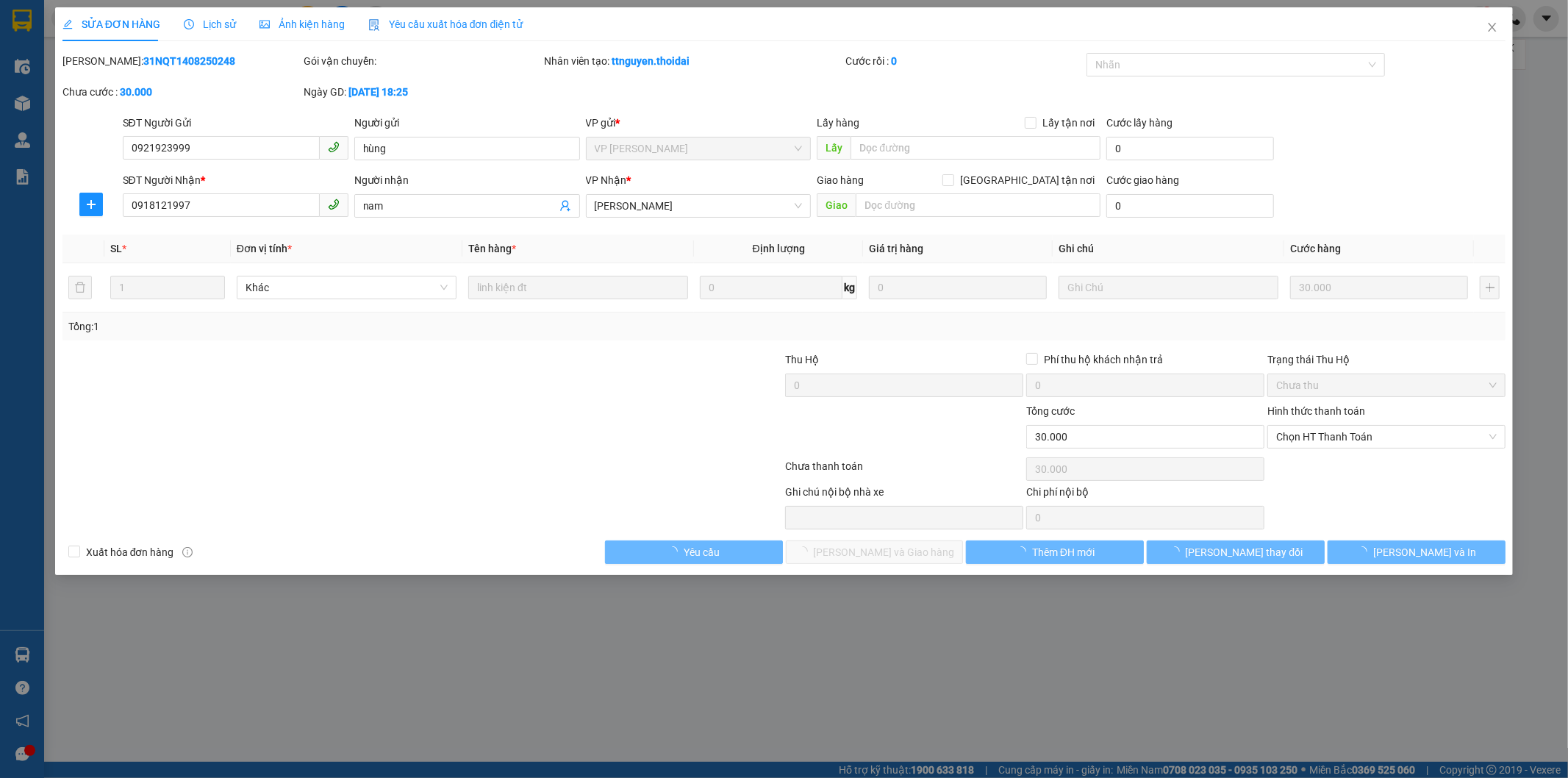
type input "0921923999"
type input "hùng"
type input "0918121997"
type input "nam"
type input "30.000"
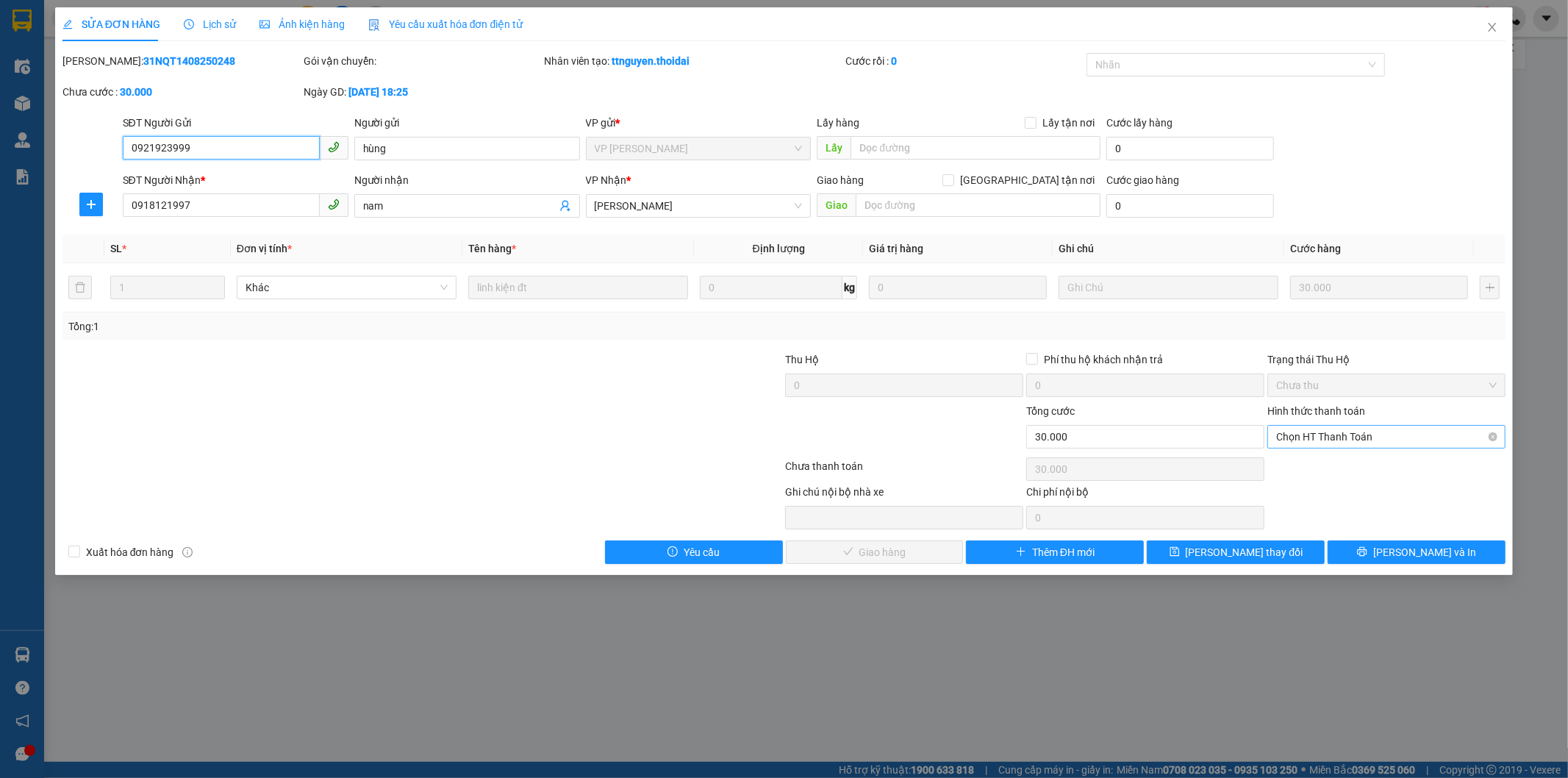
click at [1371, 436] on span "Chọn HT Thanh Toán" at bounding box center [1386, 437] width 221 height 22
click at [1346, 469] on div "Tại văn phòng" at bounding box center [1387, 466] width 221 height 17
type input "0"
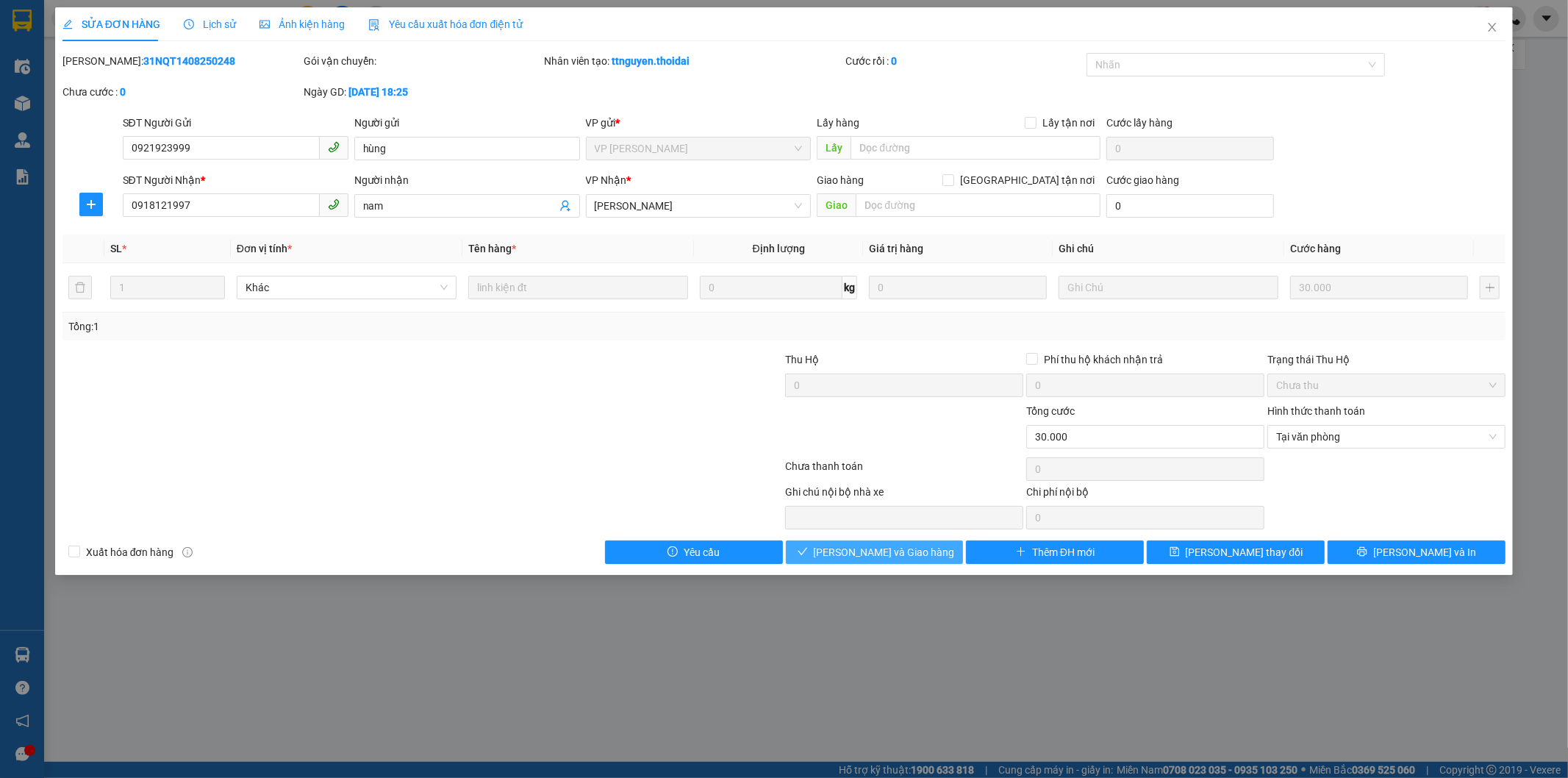
click at [894, 545] on span "[PERSON_NAME] và Giao hàng" at bounding box center [884, 552] width 141 height 17
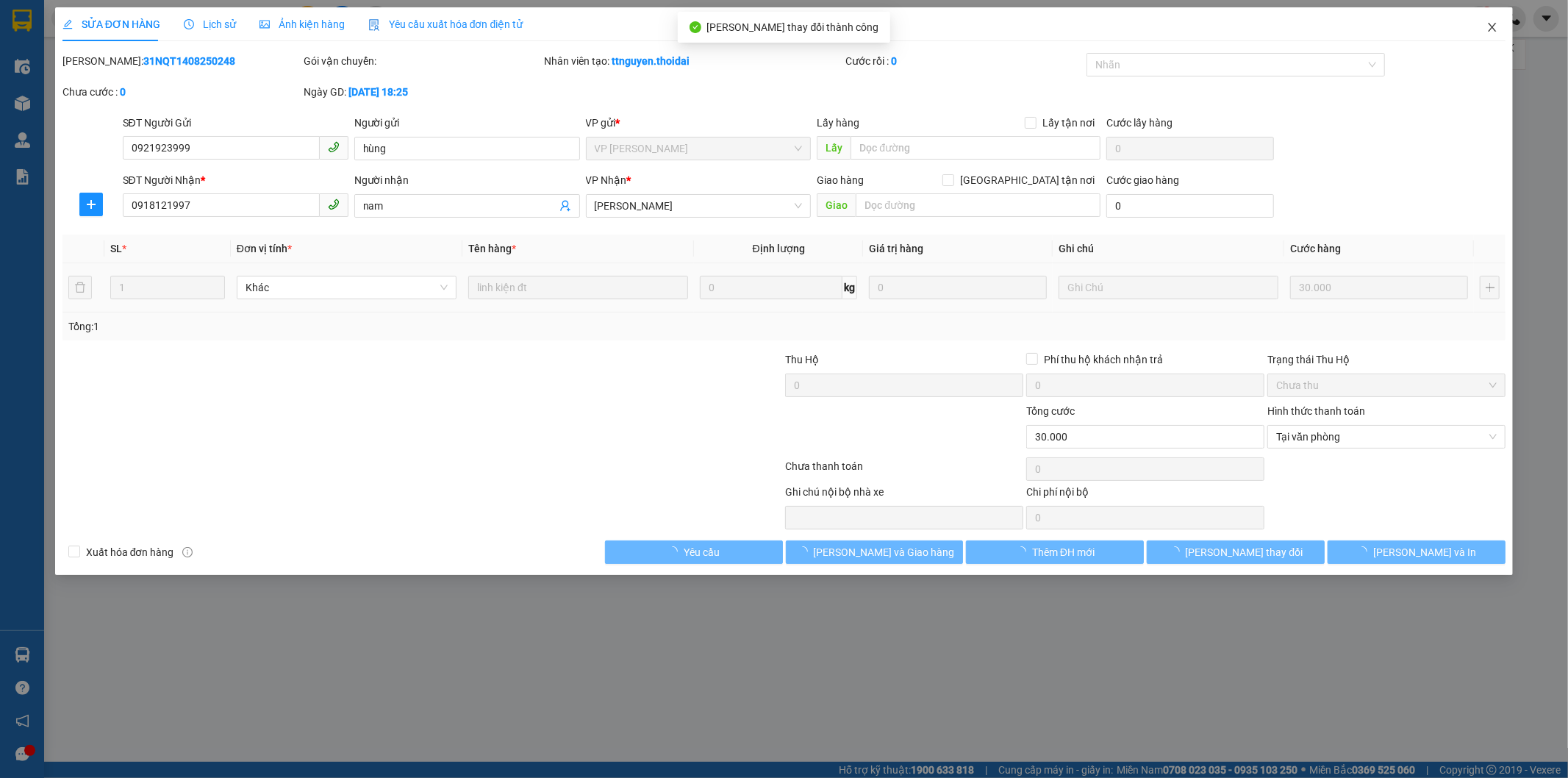
click at [1493, 25] on icon "close" at bounding box center [1493, 27] width 12 height 12
